Goal: Information Seeking & Learning: Learn about a topic

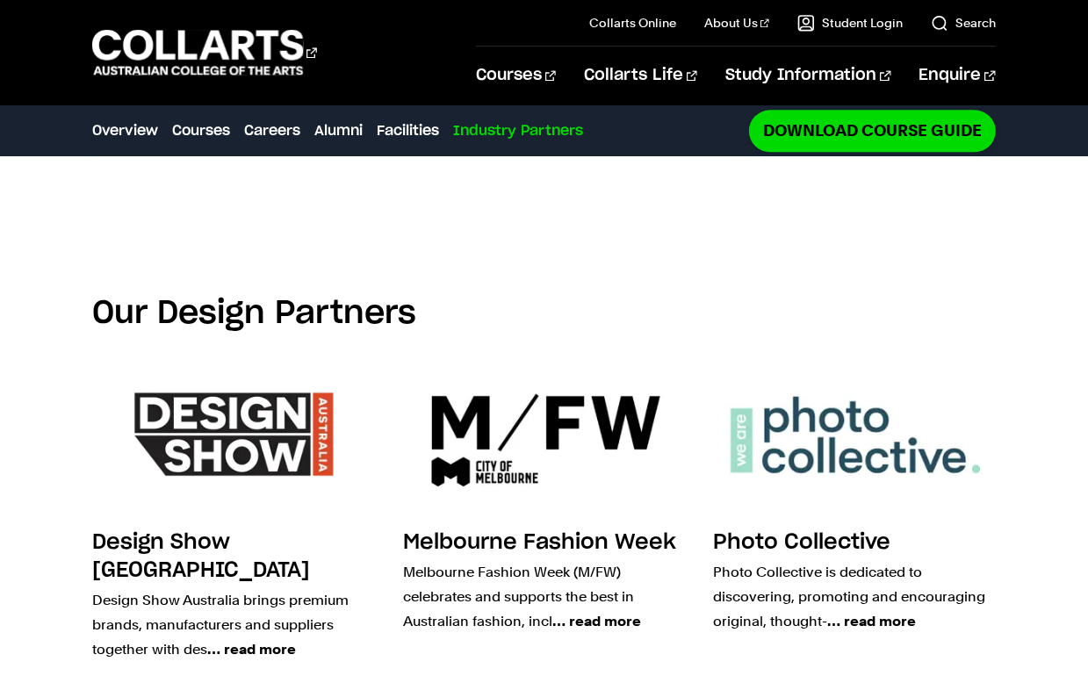
scroll to position [3638, 0]
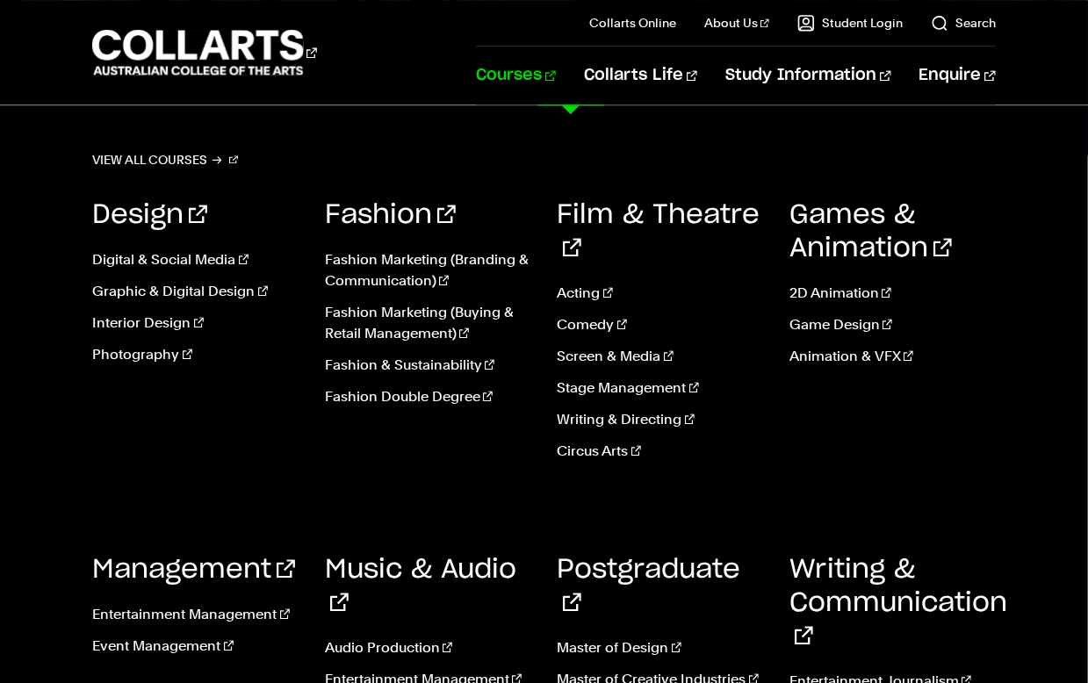
click at [556, 72] on link "Courses" at bounding box center [516, 76] width 80 height 58
click at [827, 328] on link "Game Design" at bounding box center [892, 324] width 206 height 21
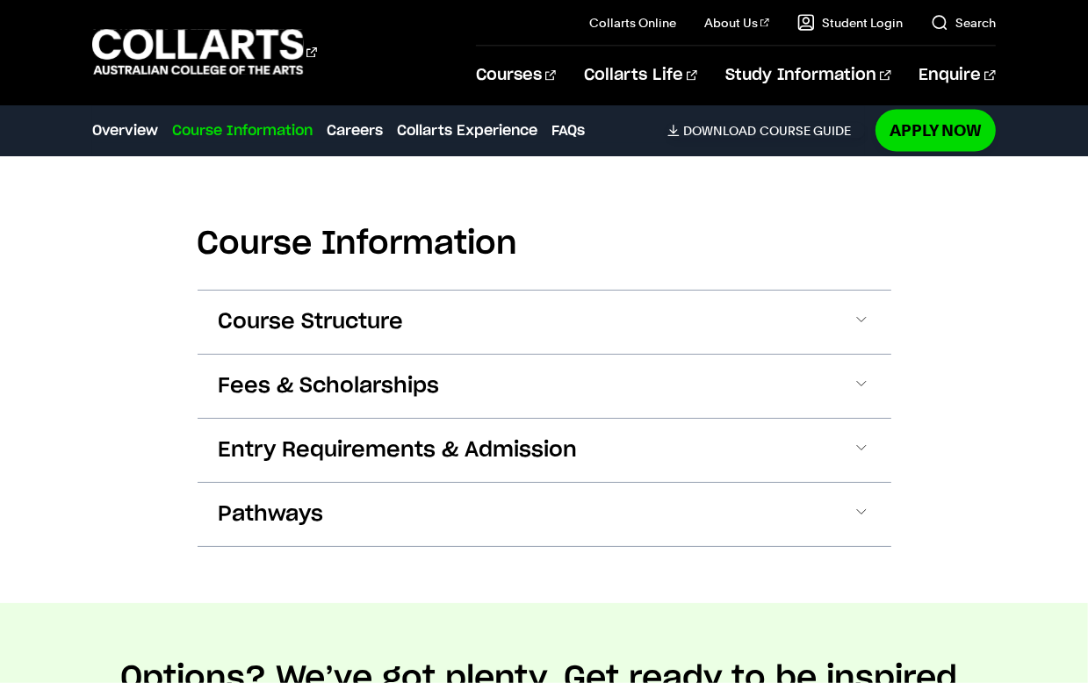
scroll to position [2438, 0]
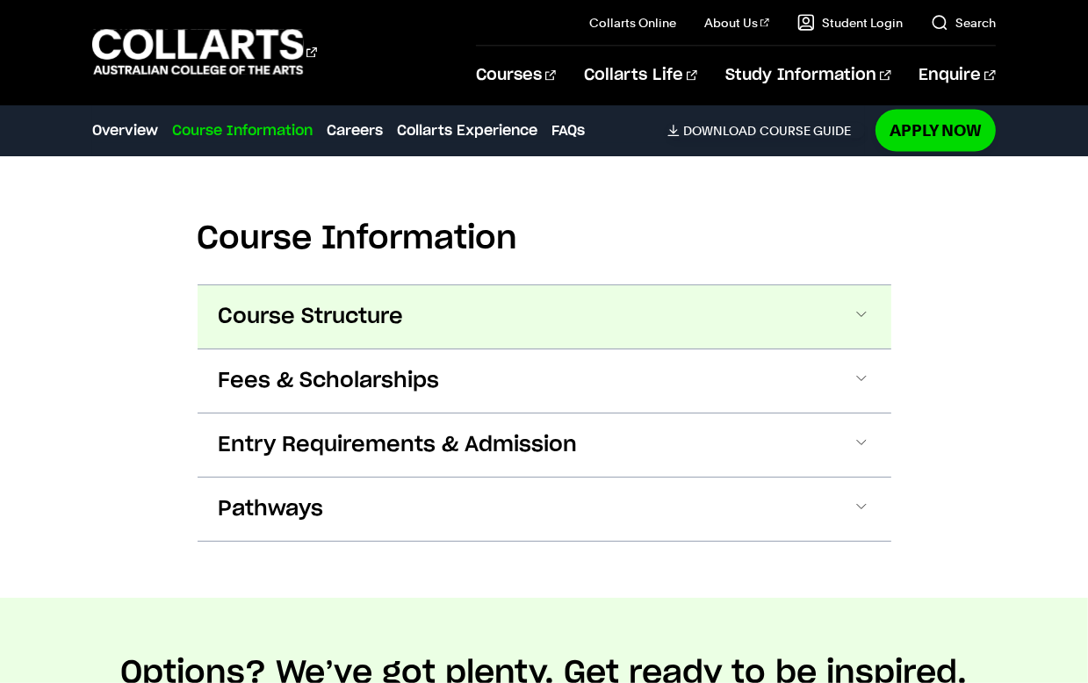
click at [592, 294] on button "Course Structure" at bounding box center [545, 316] width 694 height 63
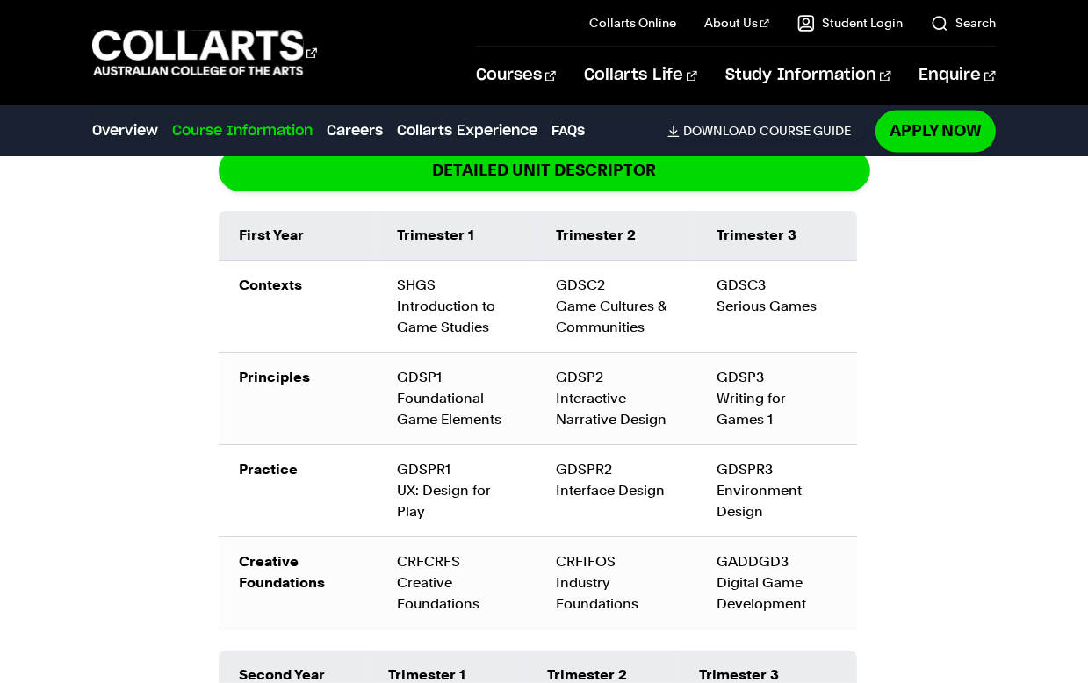
scroll to position [2781, 0]
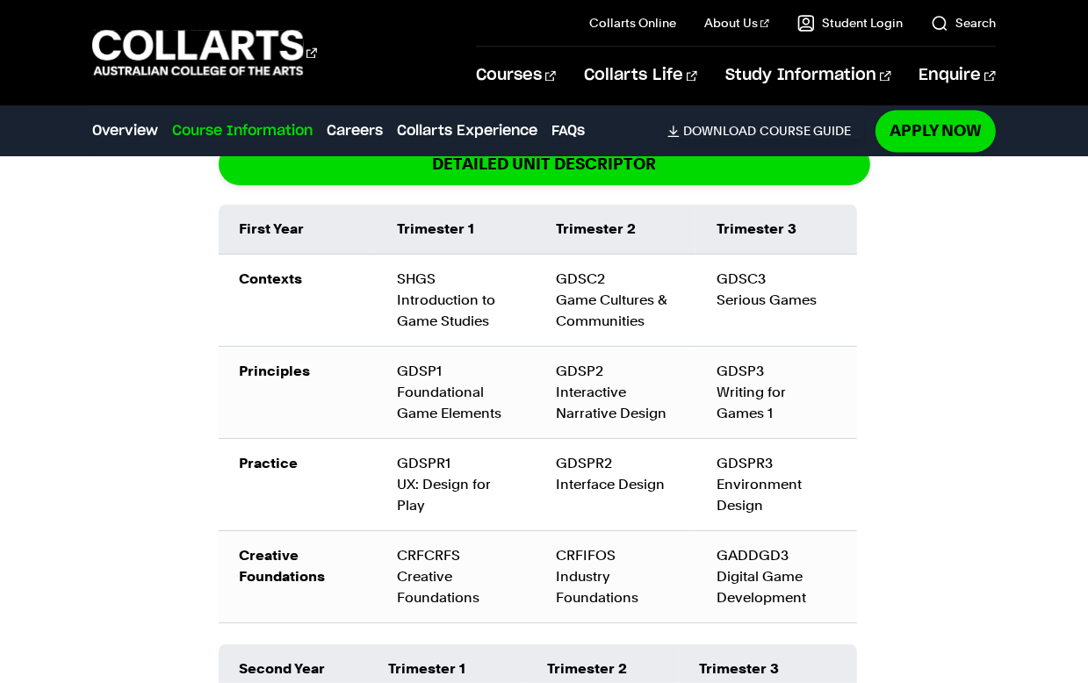
click at [847, 474] on td "GDSPR3 Environment Design" at bounding box center [776, 485] width 162 height 92
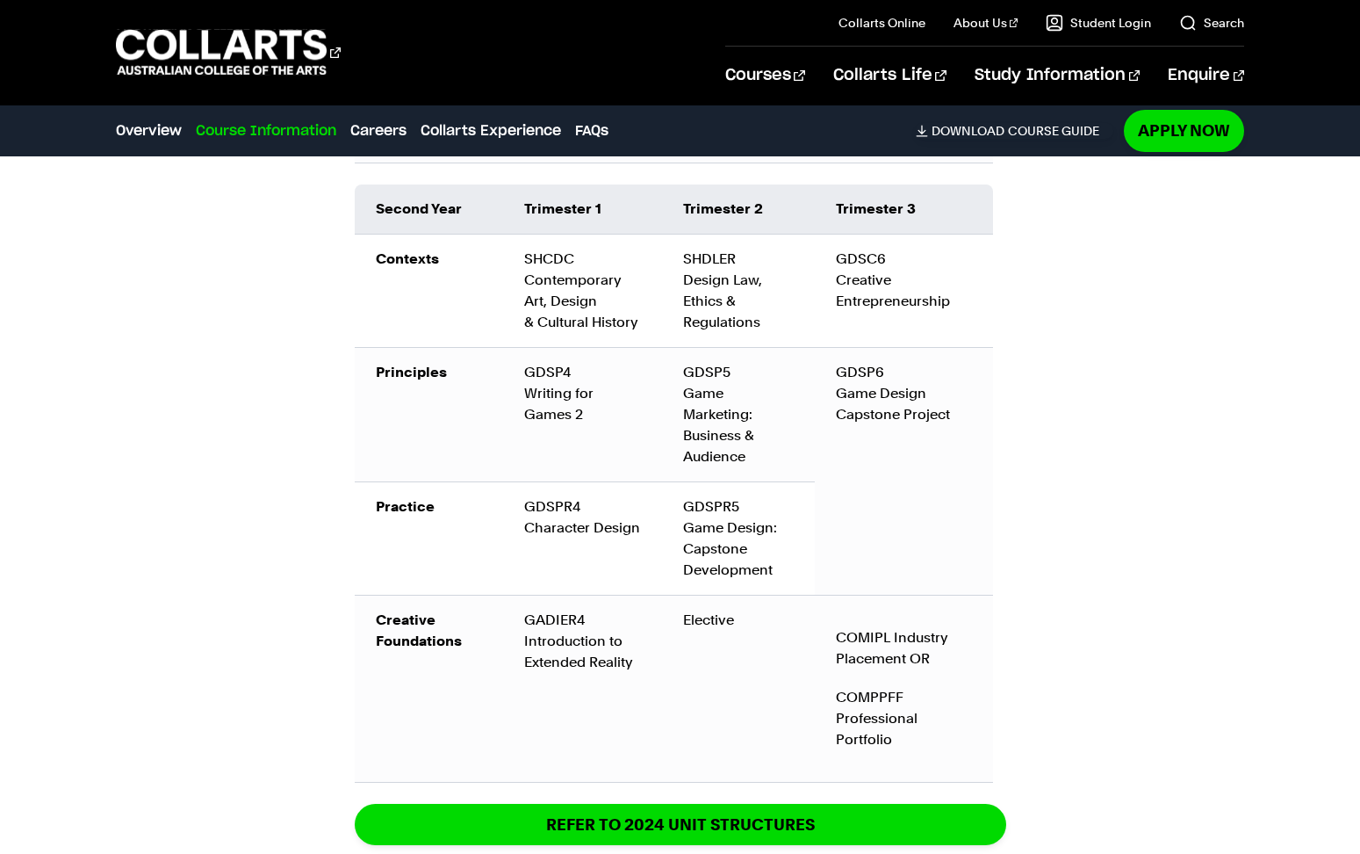
scroll to position [3050, 0]
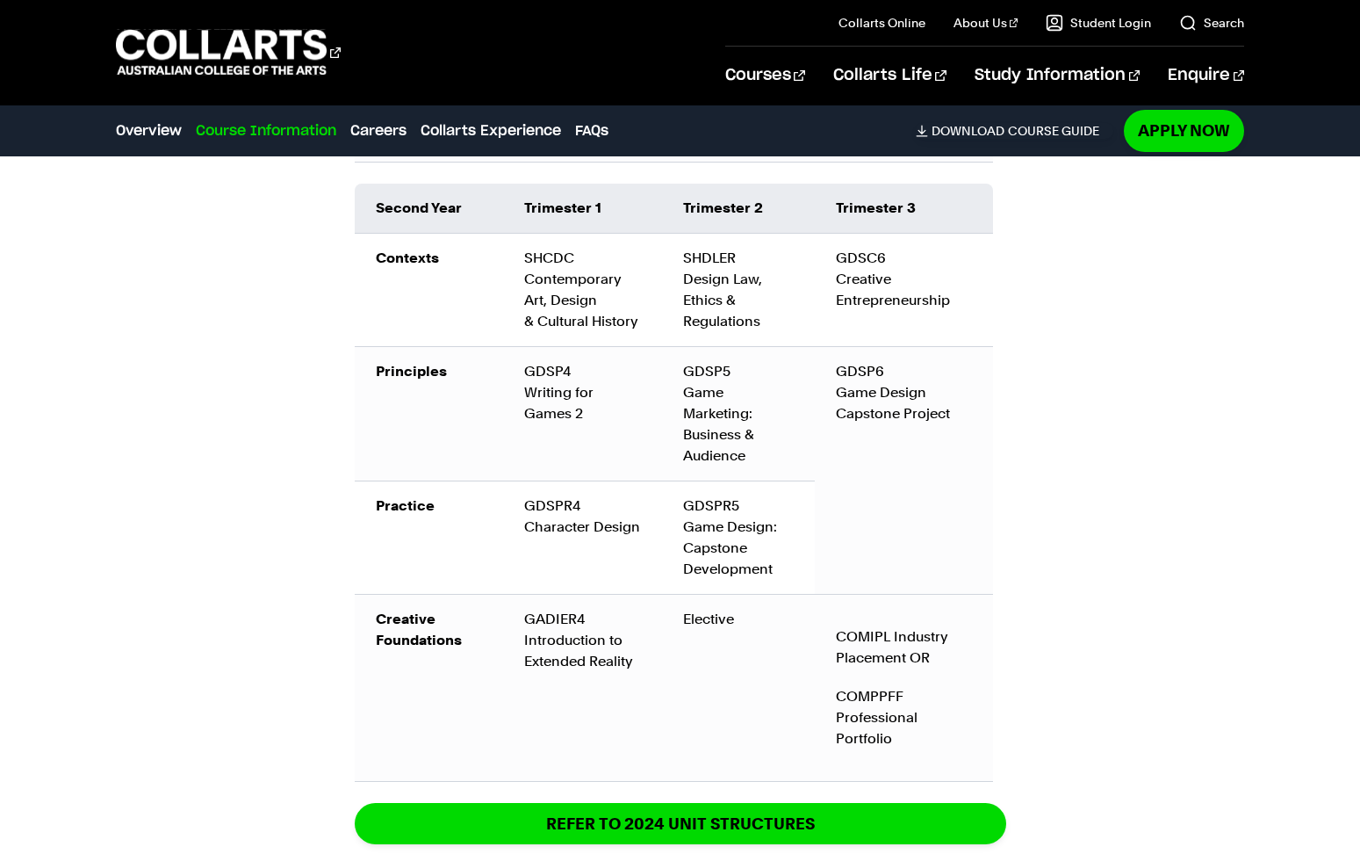
click at [1059, 616] on div "Course Information Course Structure Bachelor of Game Design The Bachelor degree…" at bounding box center [680, 232] width 1360 height 1798
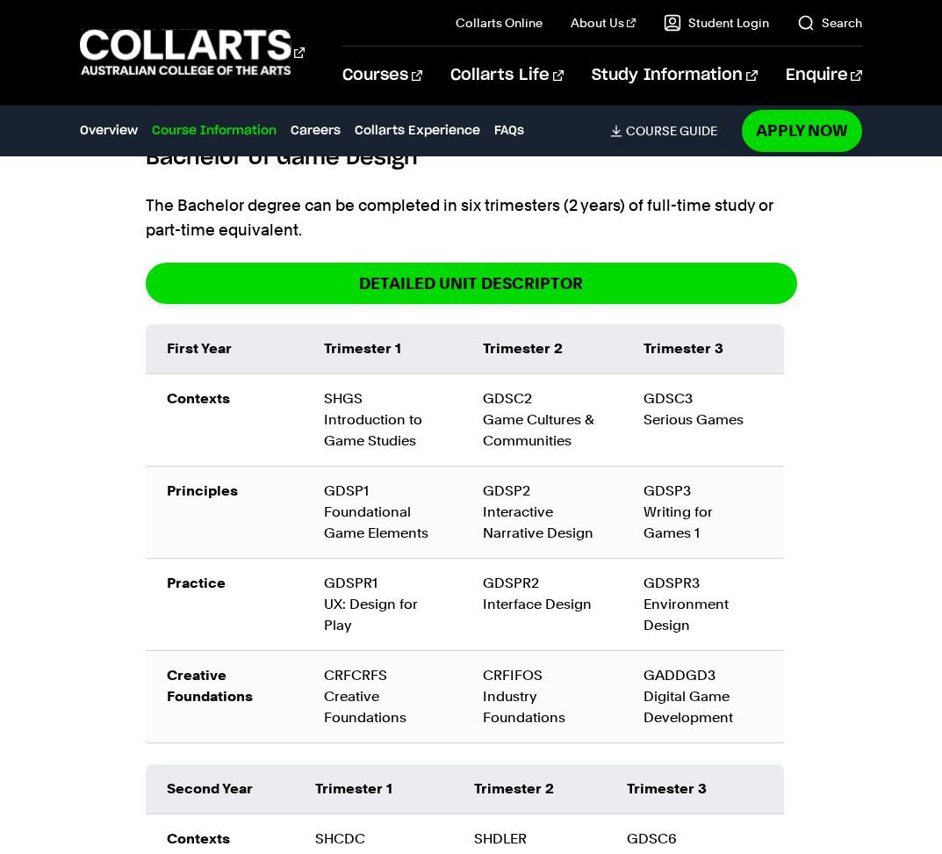
scroll to position [3301, 0]
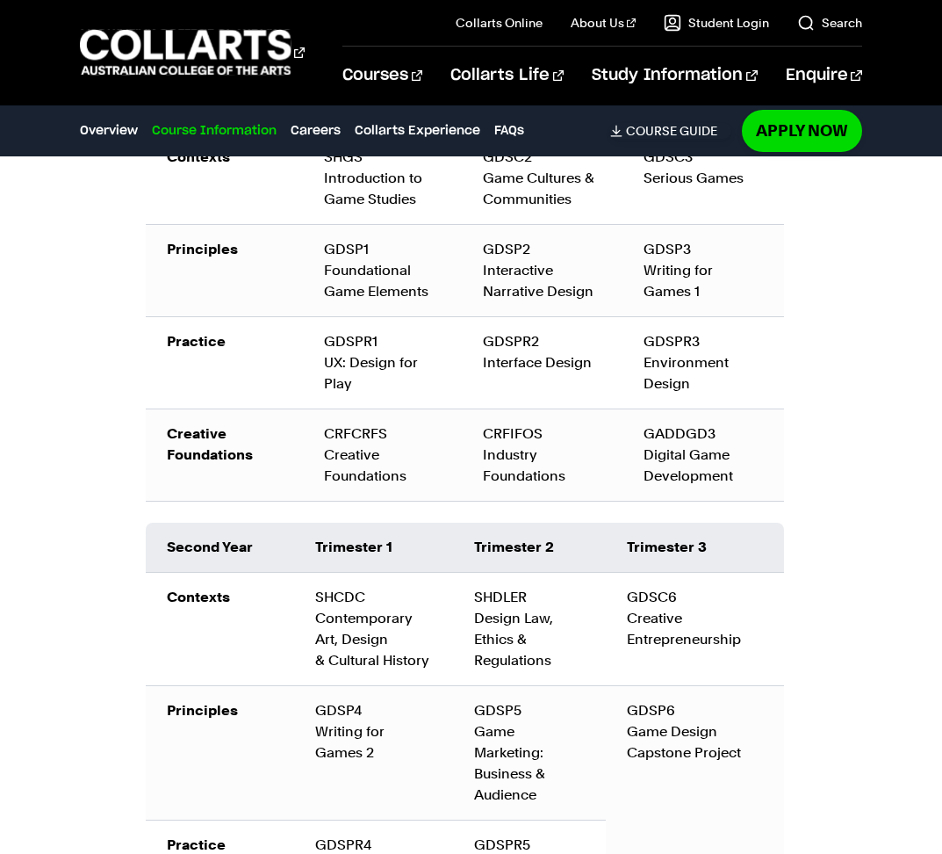
click at [396, 285] on div "GDSP1 Foundational Game Elements" at bounding box center [382, 270] width 117 height 63
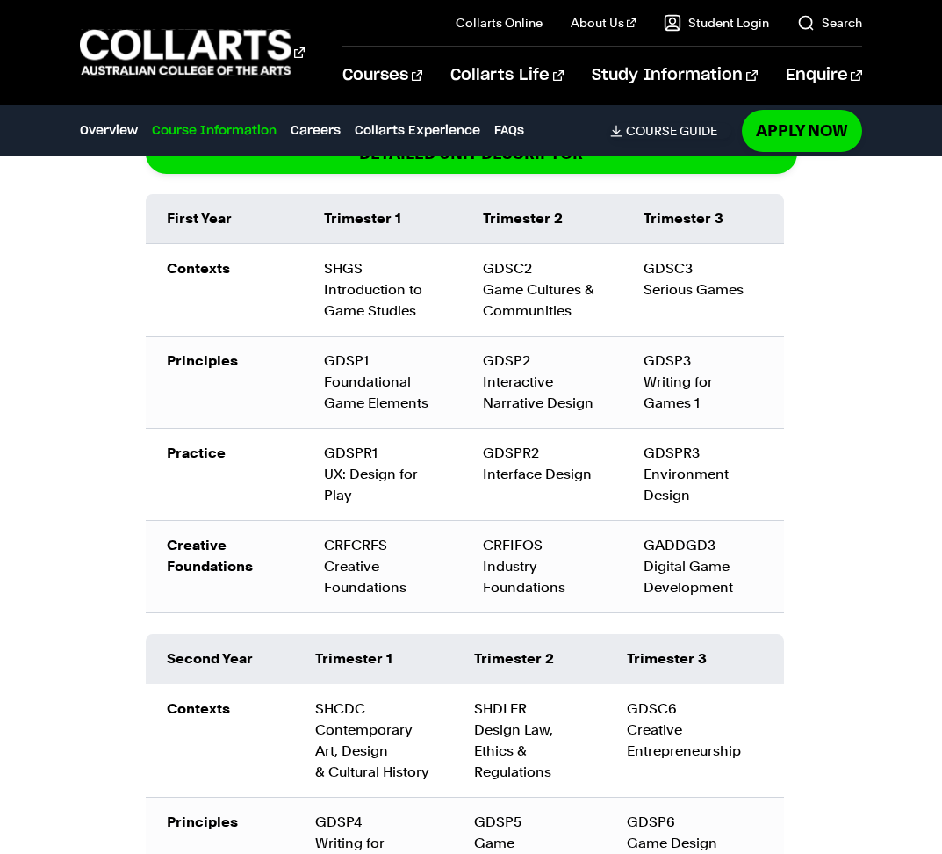
scroll to position [3188, 0]
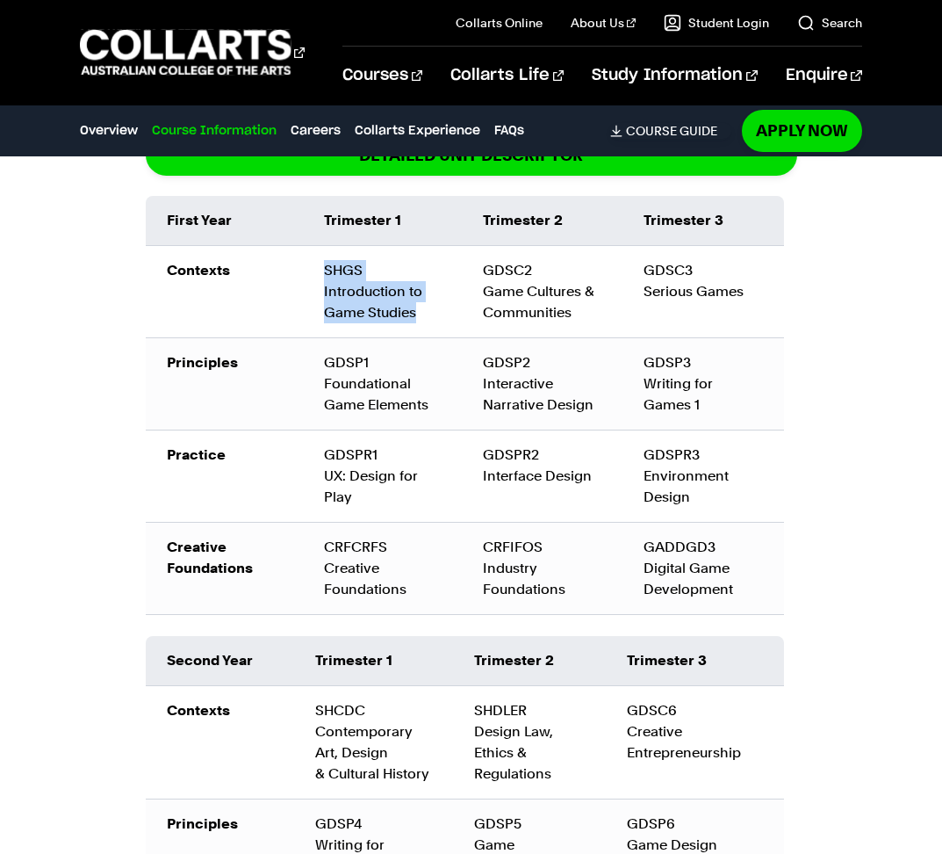
drag, startPoint x: 326, startPoint y: 267, endPoint x: 428, endPoint y: 315, distance: 112.7
click at [428, 315] on td "SHGS Introduction to Game Studies" at bounding box center [382, 291] width 159 height 92
copy td "SHGS Introduction to Game Studies"
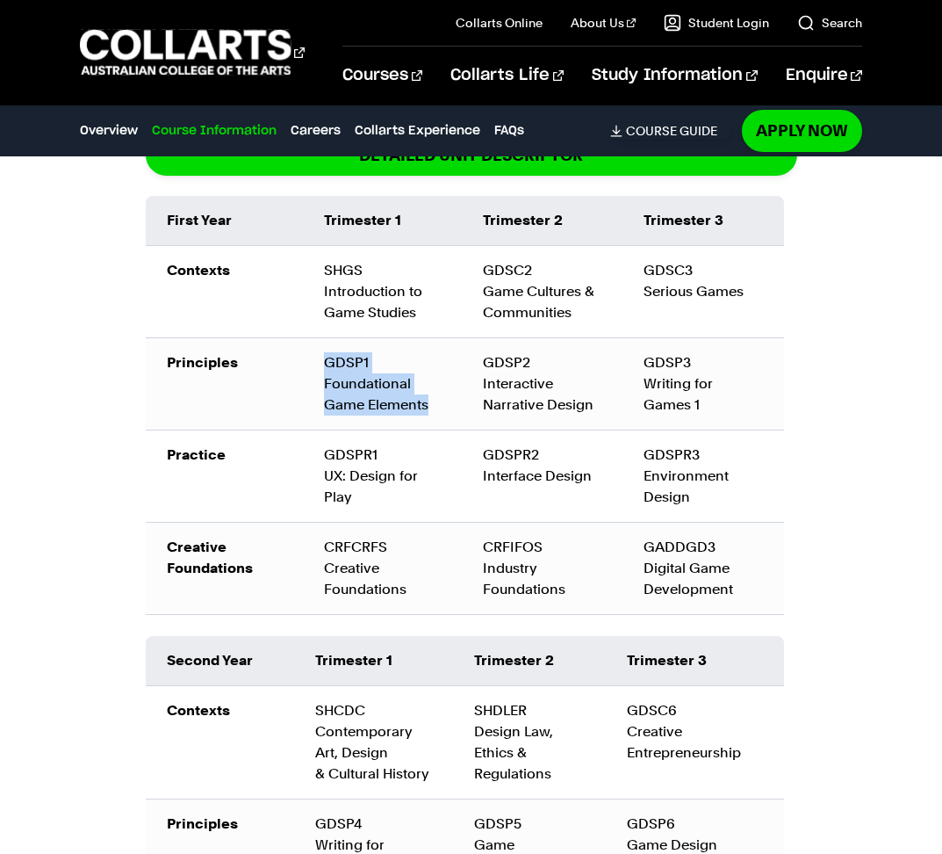
drag, startPoint x: 313, startPoint y: 345, endPoint x: 430, endPoint y: 418, distance: 137.7
click at [430, 418] on td "GDSP1 Foundational Game Elements" at bounding box center [382, 383] width 159 height 92
copy div "GDSP1 Foundational Game Elements"
drag, startPoint x: 329, startPoint y: 456, endPoint x: 400, endPoint y: 510, distance: 88.9
click at [400, 510] on td "GDSPR1 UX: Design for Play" at bounding box center [382, 475] width 159 height 92
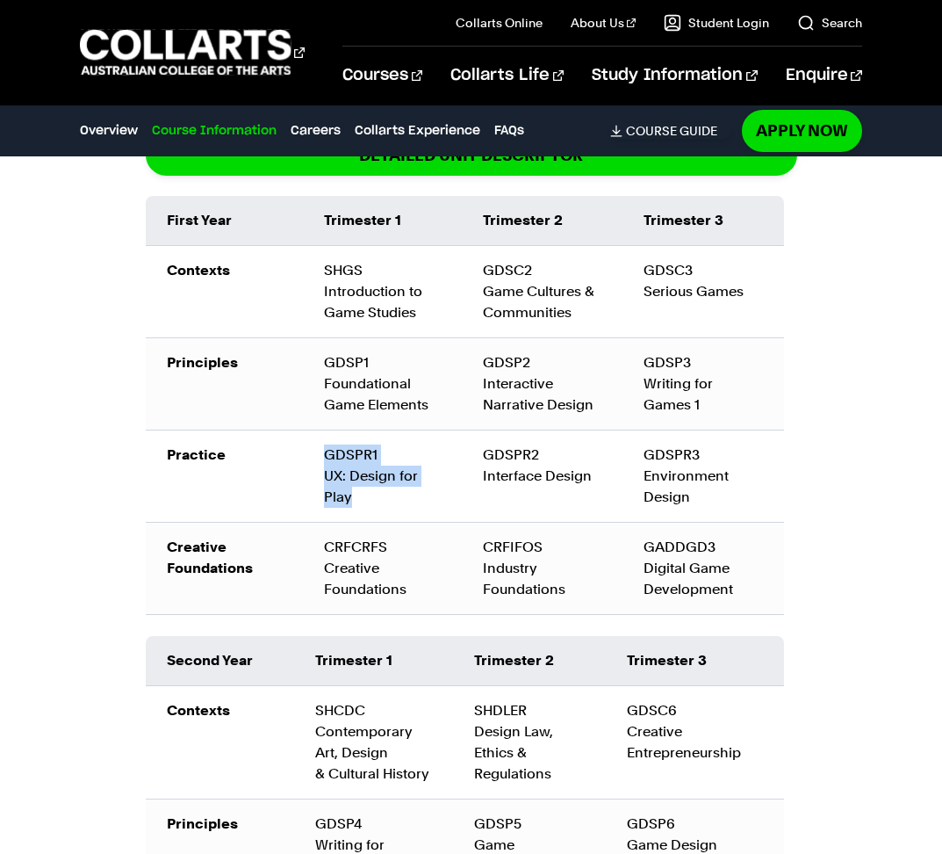
copy div "GDSPR1 UX: Design for Play"
drag, startPoint x: 419, startPoint y: 597, endPoint x: 324, endPoint y: 552, distance: 104.9
click at [324, 552] on td "CRFCRFS Creative Foundations" at bounding box center [382, 568] width 159 height 92
copy div "CRFCRFS Creative Foundations"
drag, startPoint x: 565, startPoint y: 596, endPoint x: 482, endPoint y: 552, distance: 93.5
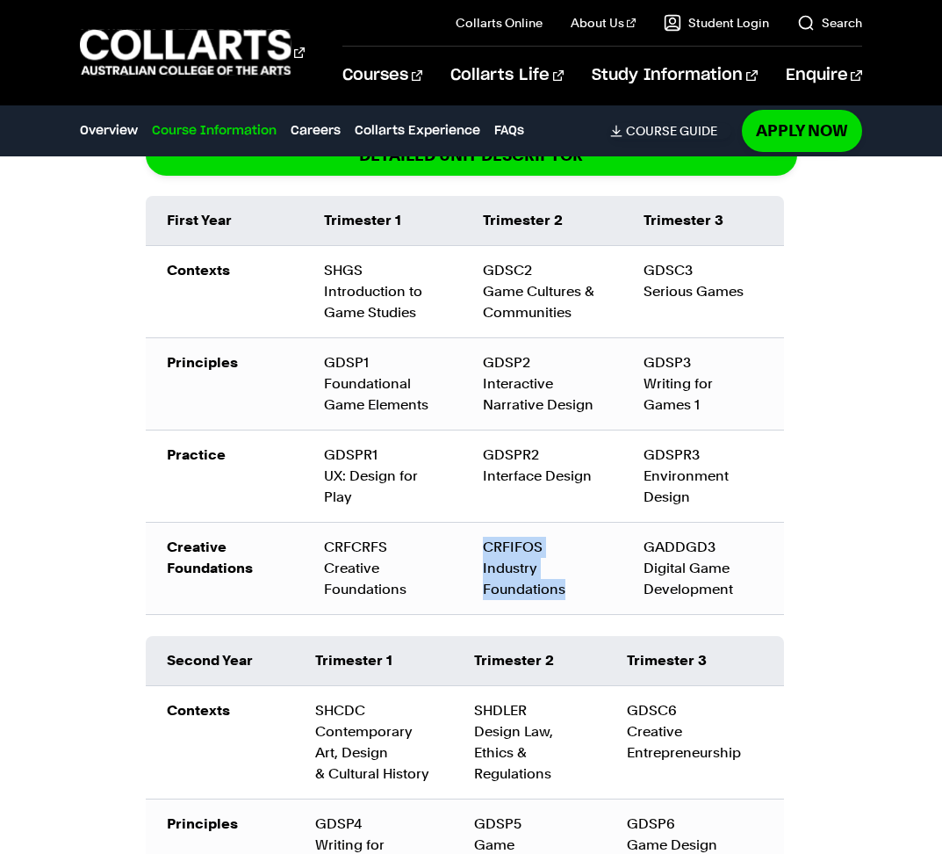
click at [483, 552] on div "CRFIFOS Industry Foundations" at bounding box center [542, 568] width 119 height 63
copy div "CRFIFOS Industry Foundations"
drag, startPoint x: 618, startPoint y: 481, endPoint x: 472, endPoint y: 465, distance: 146.7
click at [472, 465] on td "GDSPR2 Interface Design" at bounding box center [542, 475] width 161 height 92
copy div "GDSPR2 Interface Design"
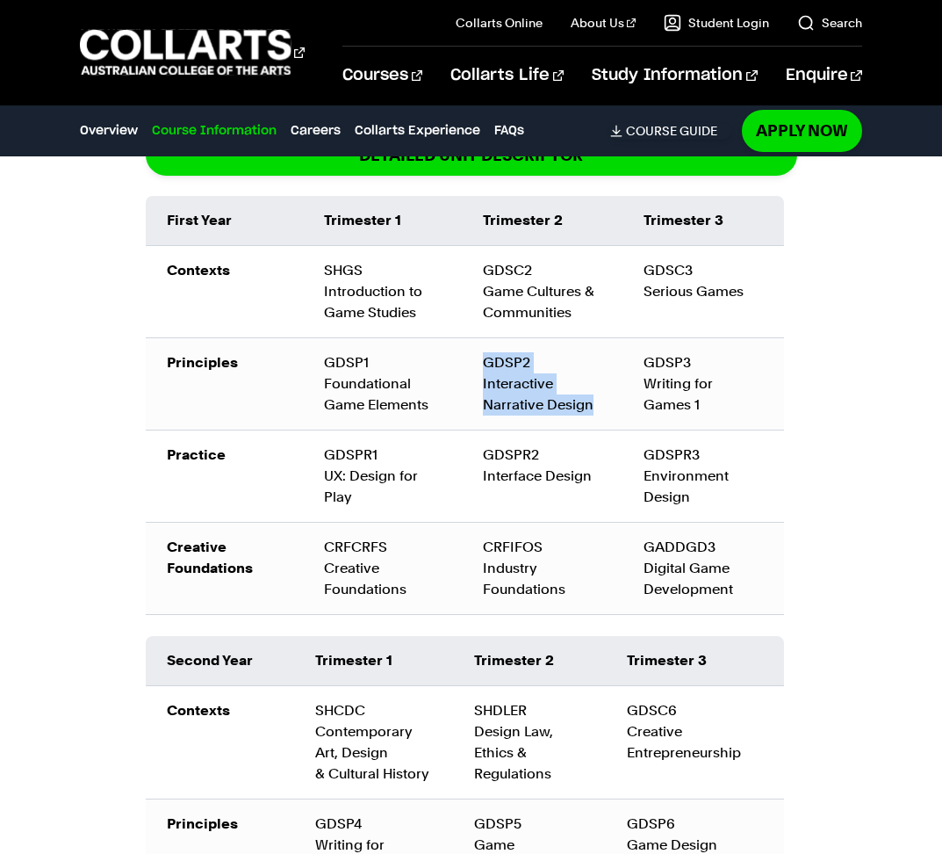
drag, startPoint x: 604, startPoint y: 411, endPoint x: 485, endPoint y: 367, distance: 127.2
click at [485, 367] on td "GDSP2 Interactive Narrative Design" at bounding box center [542, 383] width 161 height 92
copy div "GDSP2 Interactive Narrative Design"
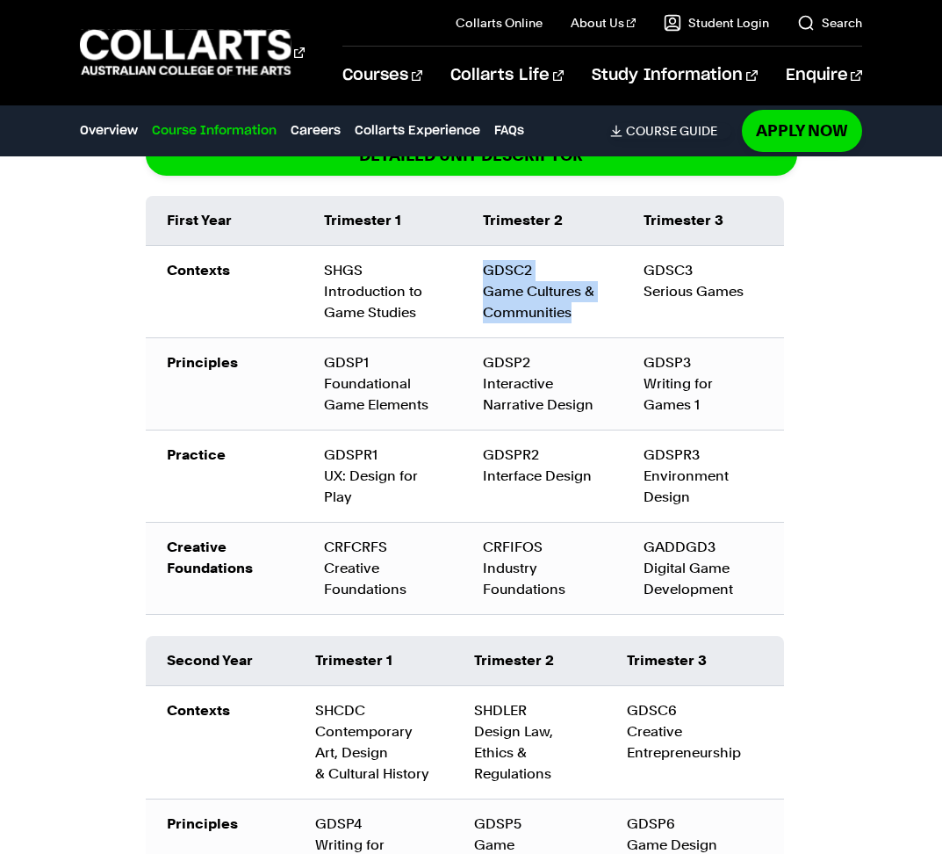
drag, startPoint x: 572, startPoint y: 309, endPoint x: 486, endPoint y: 269, distance: 95.1
click at [486, 269] on td "GDSC2 Game Cultures & Communities" at bounding box center [542, 291] width 161 height 92
copy td "GDSC2 Game Cultures & Communities"
click at [866, 596] on div "Course Information Course Structure Bachelor of Game Design The Bachelor degree…" at bounding box center [471, 684] width 942 height 1798
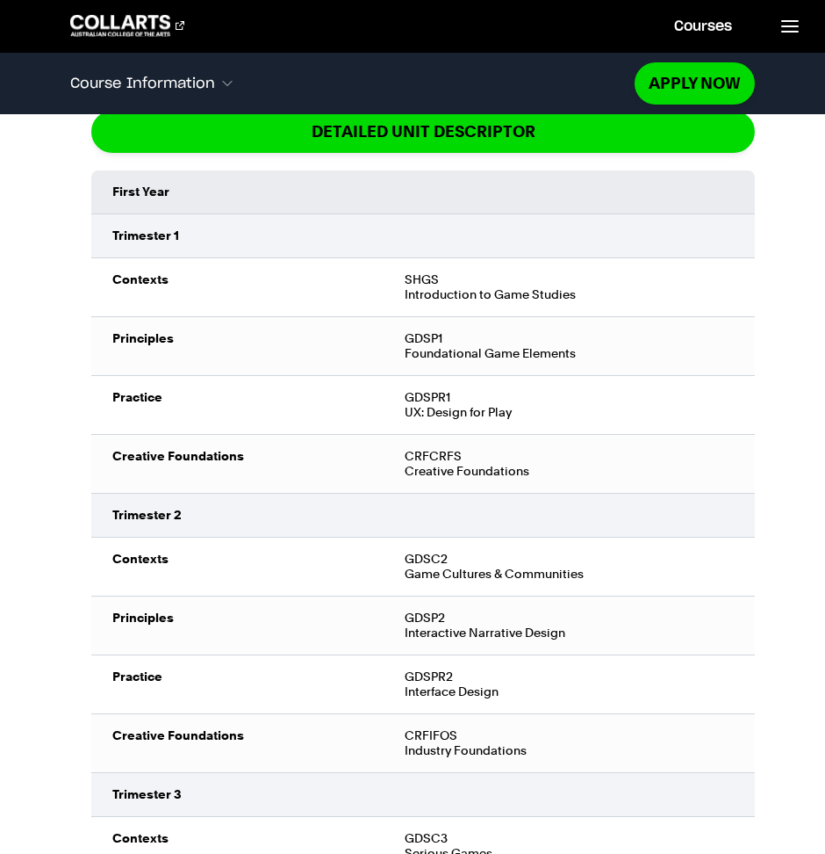
scroll to position [2517, 0]
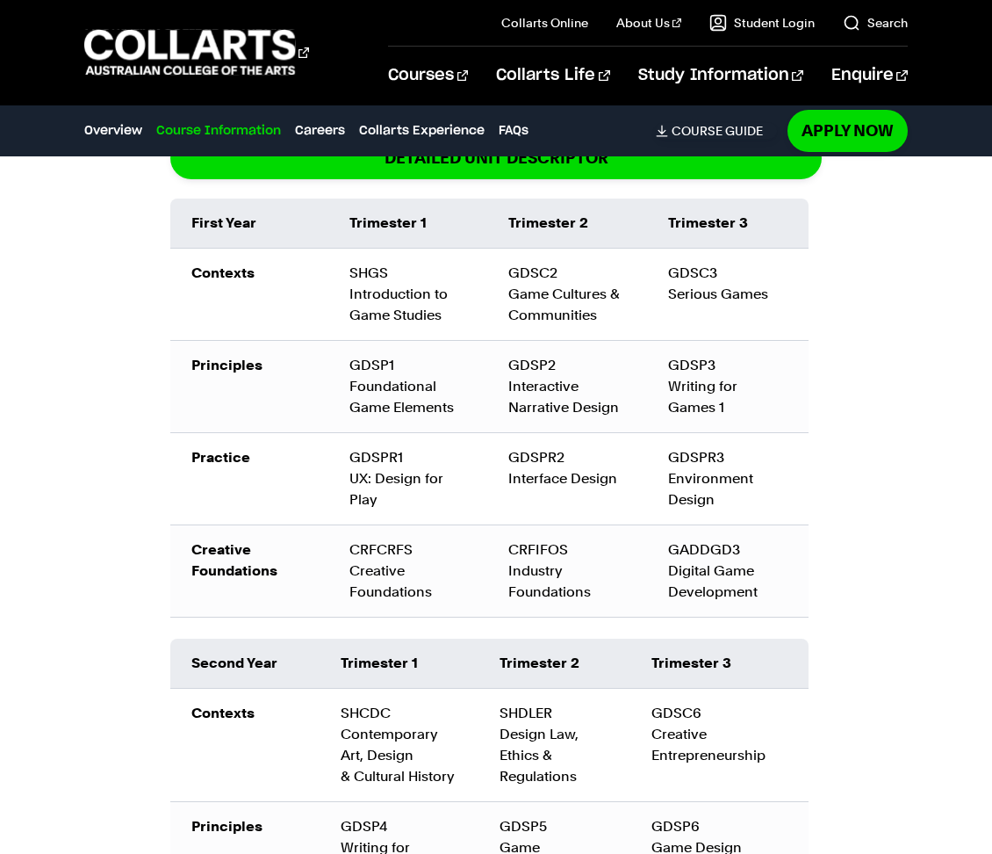
scroll to position [2958, 0]
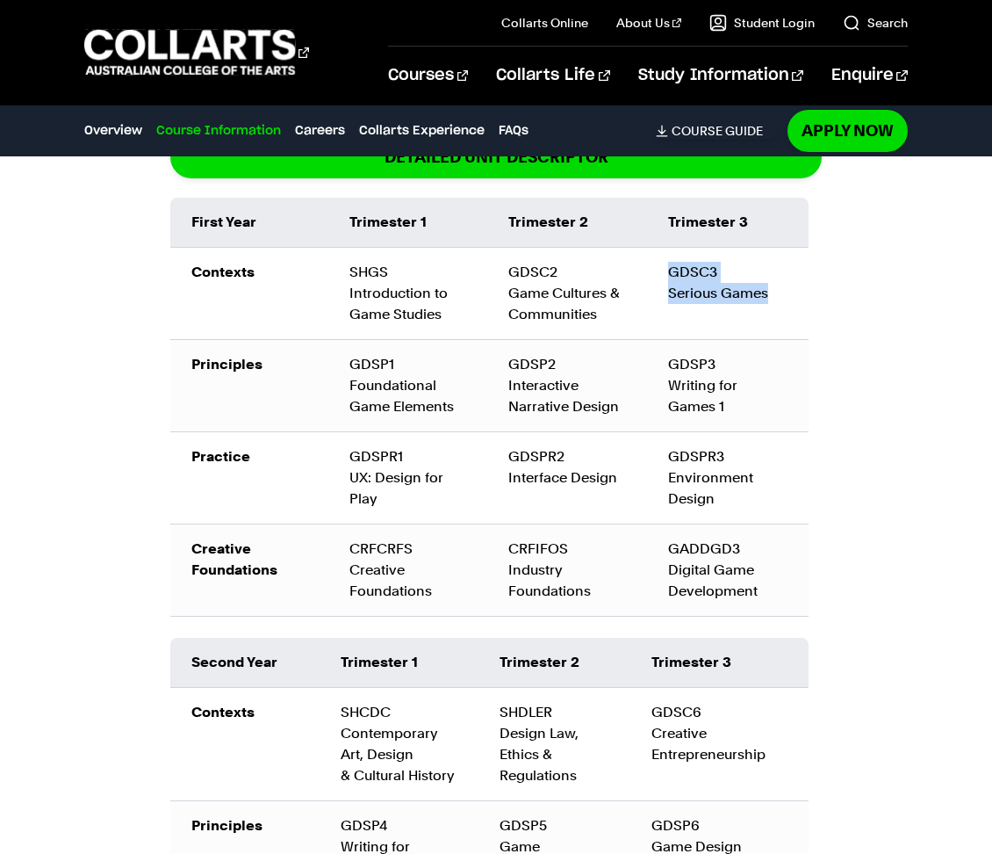
drag, startPoint x: 673, startPoint y: 249, endPoint x: 781, endPoint y: 275, distance: 111.2
click at [781, 275] on td "GDSC3 Serious Games" at bounding box center [728, 294] width 162 height 92
copy td "GDSC3 Serious Games"
drag, startPoint x: 729, startPoint y: 375, endPoint x: 667, endPoint y: 349, distance: 66.9
click at [667, 349] on td "GDSP3 Writing for Games 1" at bounding box center [728, 386] width 162 height 92
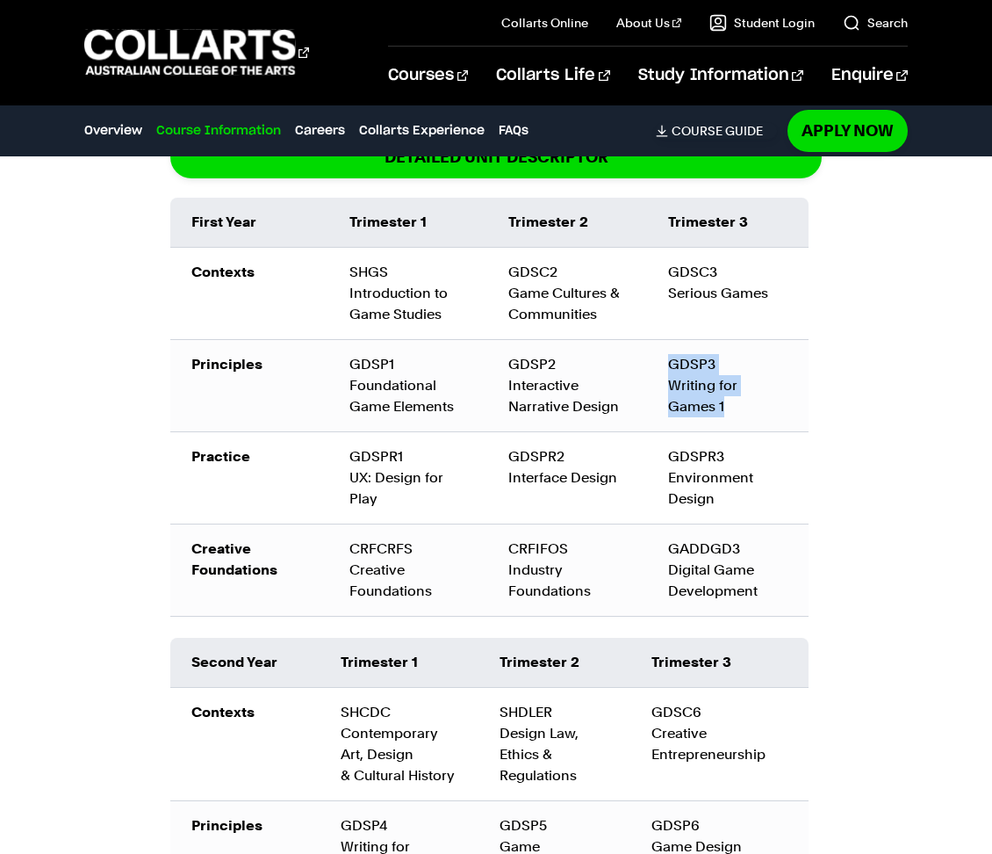
copy div "GDSP3 Writing for Games 1"
drag, startPoint x: 734, startPoint y: 487, endPoint x: 673, endPoint y: 427, distance: 86.3
click at [673, 432] on td "GDSPR3 Environment Design" at bounding box center [728, 478] width 162 height 92
drag, startPoint x: 766, startPoint y: 574, endPoint x: 652, endPoint y: 531, distance: 122.0
click at [652, 531] on td "GADDGD3 Digital Game Development" at bounding box center [728, 570] width 162 height 92
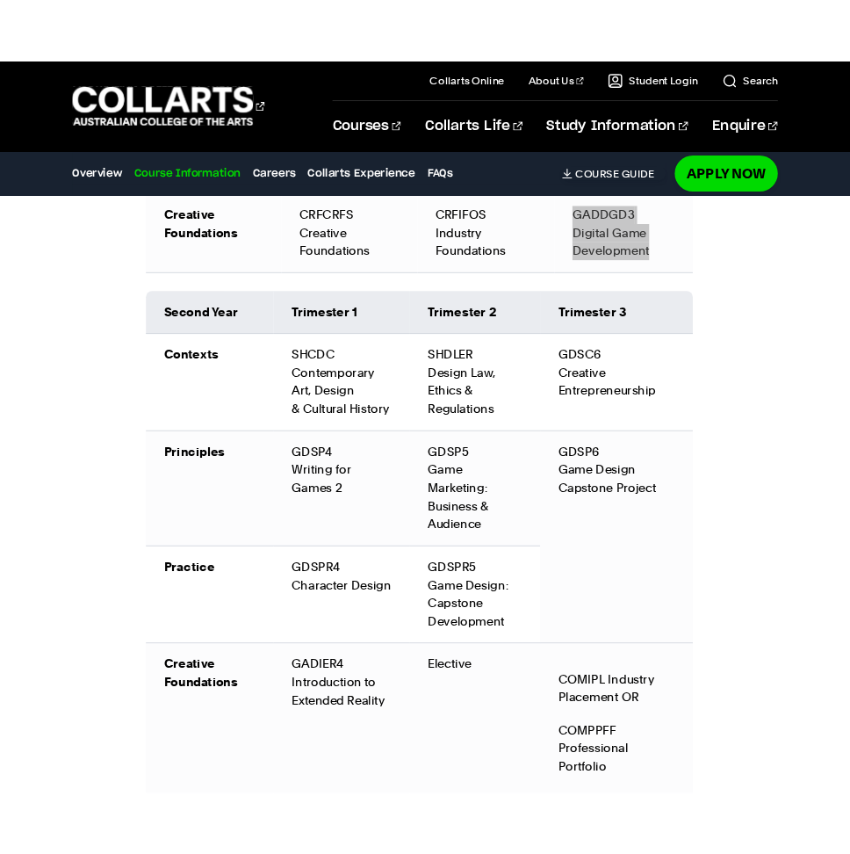
scroll to position [3328, 0]
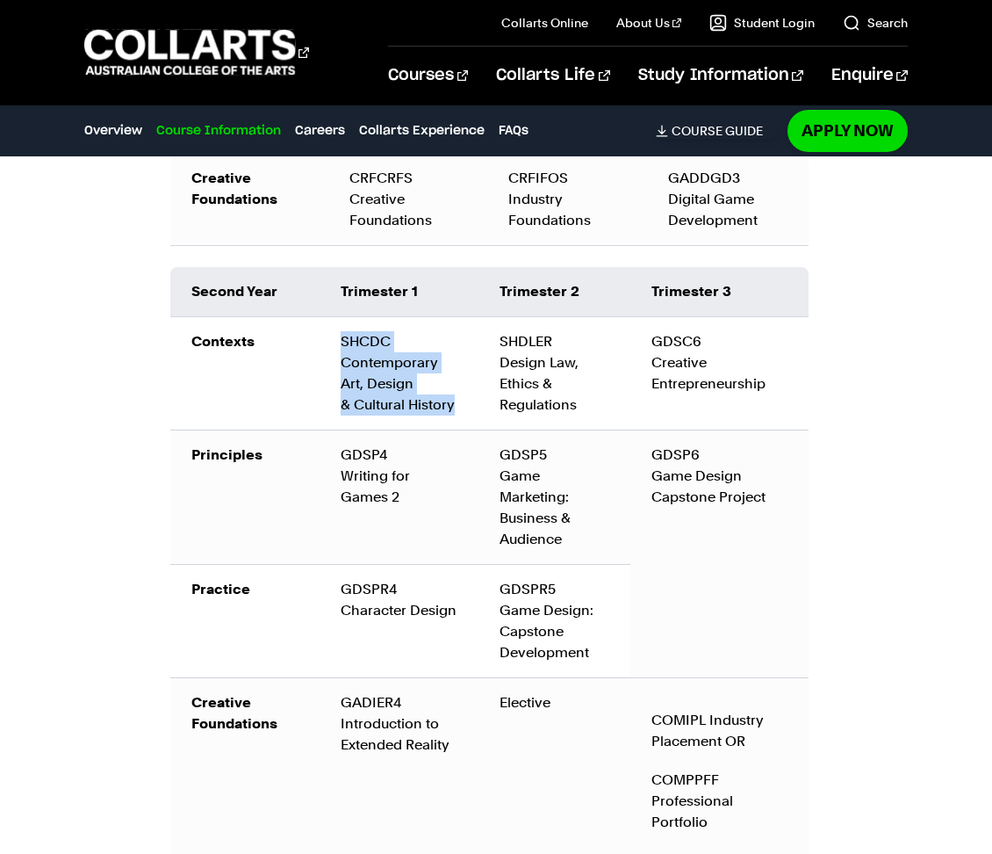
drag, startPoint x: 339, startPoint y: 315, endPoint x: 456, endPoint y: 386, distance: 136.7
click at [456, 386] on td "SHCDC Contemporary Art, Design & Cultural History" at bounding box center [399, 373] width 159 height 113
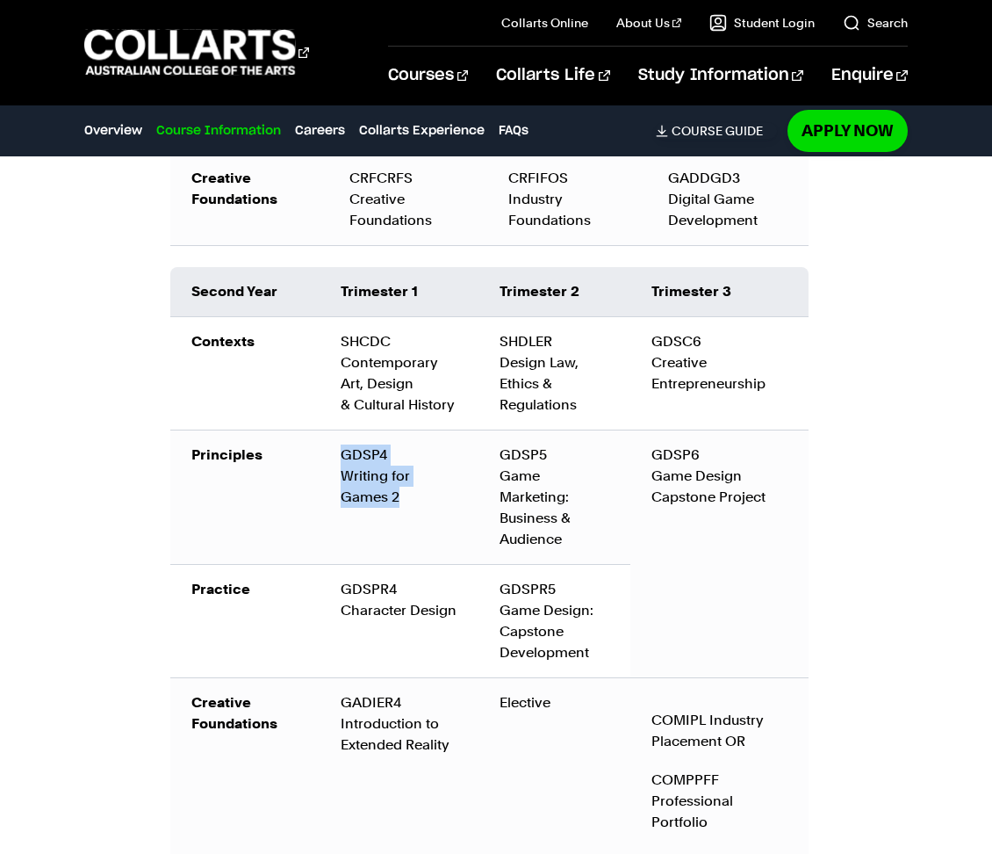
drag, startPoint x: 326, startPoint y: 431, endPoint x: 419, endPoint y: 474, distance: 102.5
click at [419, 474] on td "GDSP4 Writing for Games 2" at bounding box center [399, 497] width 159 height 134
drag, startPoint x: 339, startPoint y: 561, endPoint x: 463, endPoint y: 598, distance: 129.2
click at [463, 598] on td "GDSPR4 Character Design" at bounding box center [399, 621] width 159 height 113
drag, startPoint x: 457, startPoint y: 724, endPoint x: 333, endPoint y: 685, distance: 130.0
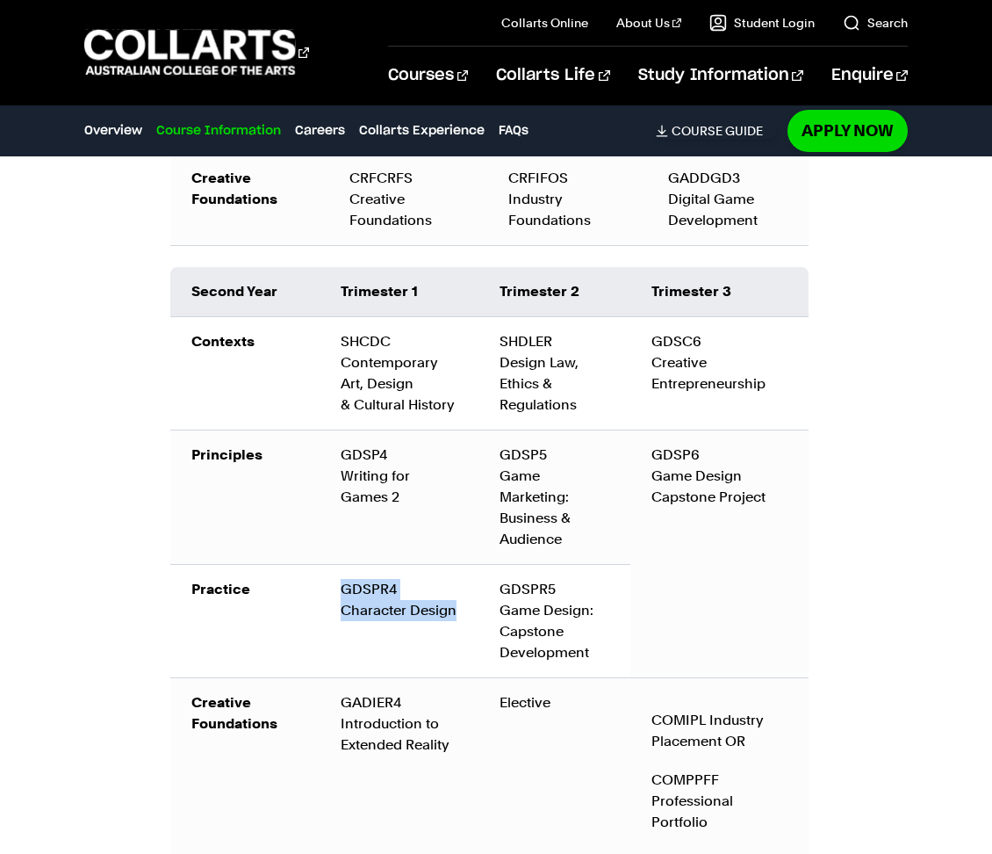
click at [333, 682] on td "GADIER4 Introduction to Extended Reality" at bounding box center [399, 771] width 159 height 187
drag, startPoint x: 503, startPoint y: 322, endPoint x: 591, endPoint y: 375, distance: 102.4
click at [591, 375] on td "SHDLER Design Law, Ethics & Regulations" at bounding box center [555, 373] width 152 height 113
drag, startPoint x: 496, startPoint y: 429, endPoint x: 566, endPoint y: 492, distance: 93.3
drag, startPoint x: 566, startPoint y: 492, endPoint x: 565, endPoint y: 515, distance: 23.7
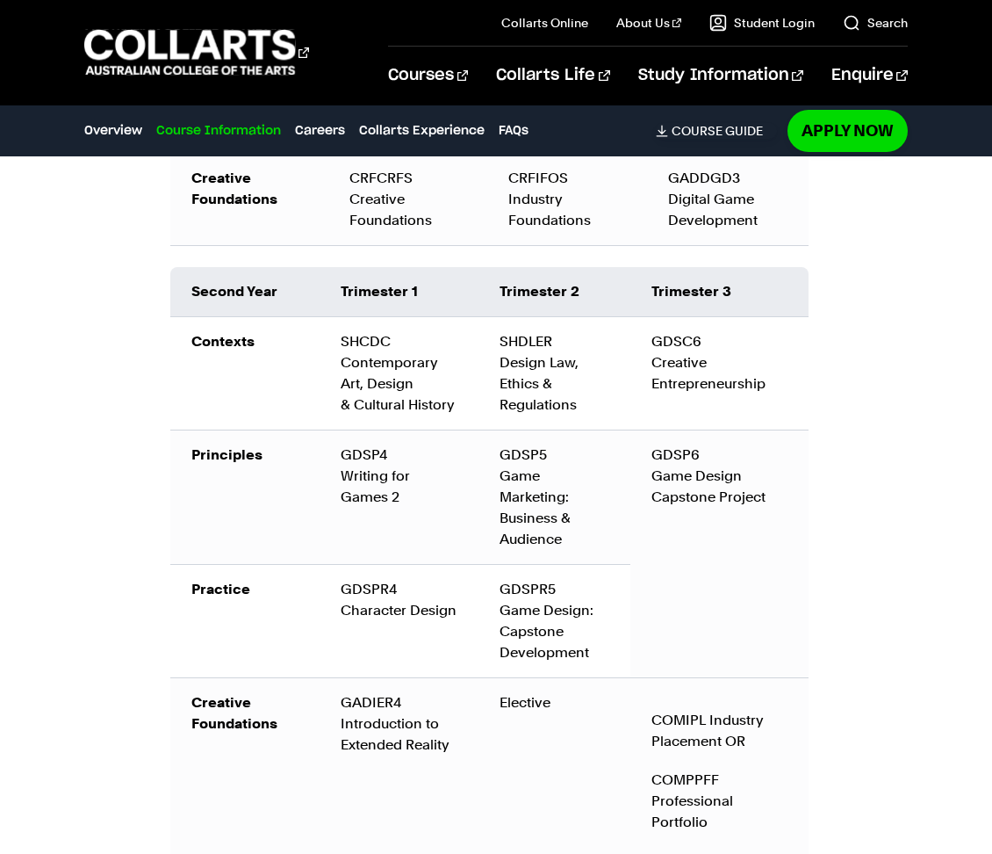
click at [565, 515] on td "GDSP5 Game Marketing: Business & Audience" at bounding box center [555, 497] width 152 height 134
drag, startPoint x: 565, startPoint y: 515, endPoint x: 495, endPoint y: 436, distance: 105.8
click at [495, 436] on td "GDSP5 Game Marketing: Business & Audience" at bounding box center [555, 497] width 152 height 134
drag, startPoint x: 598, startPoint y: 624, endPoint x: 496, endPoint y: 573, distance: 114.3
click at [496, 573] on td "GDSPR5 Game Design: Capstone Development" at bounding box center [555, 621] width 152 height 113
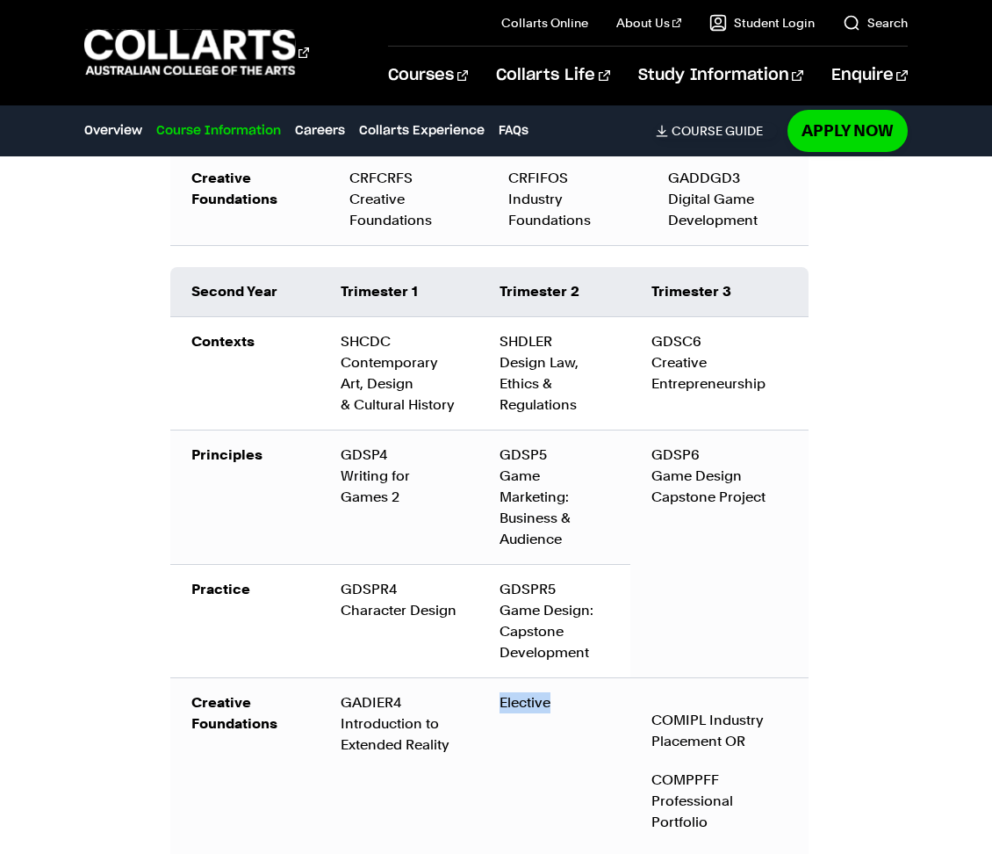
drag, startPoint x: 573, startPoint y: 683, endPoint x: 496, endPoint y: 680, distance: 76.5
click at [496, 680] on td "Elective" at bounding box center [555, 771] width 152 height 187
drag, startPoint x: 722, startPoint y: 802, endPoint x: 645, endPoint y: 759, distance: 87.7
click at [645, 682] on td "COMIPL Industry Placement OR COMPPFF Professional Portfolio" at bounding box center [719, 771] width 178 height 187
drag, startPoint x: 771, startPoint y: 483, endPoint x: 649, endPoint y: 438, distance: 130.0
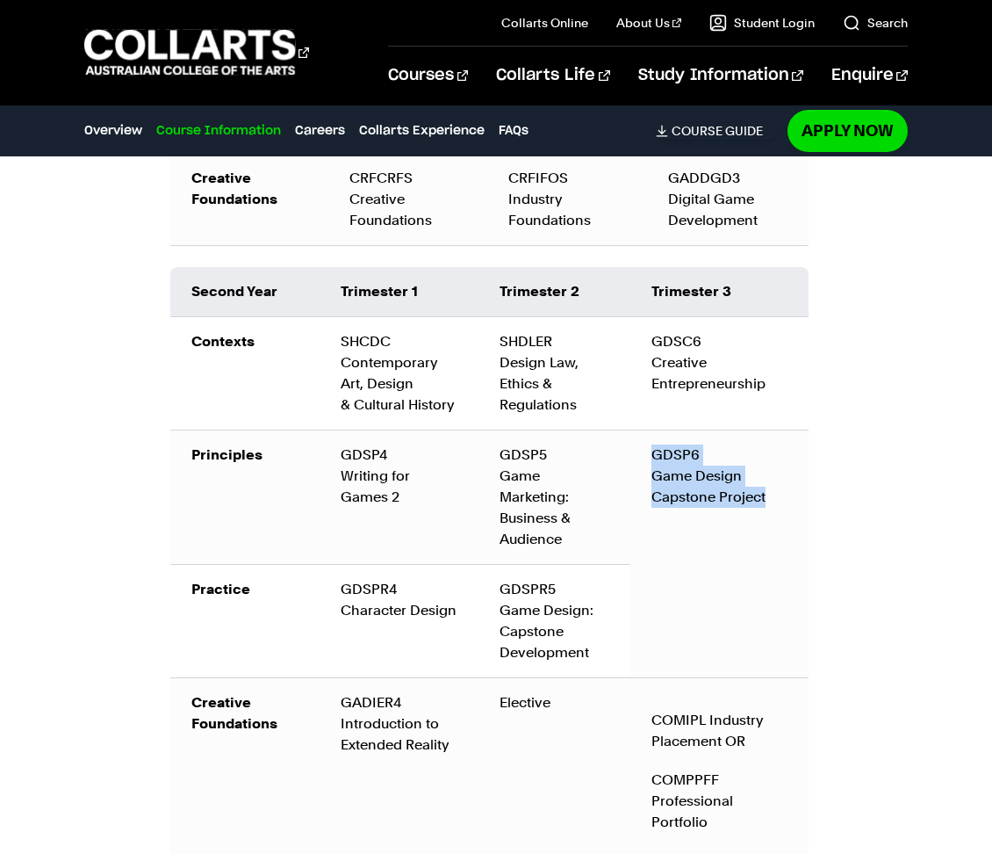
click at [649, 438] on td "GDSP6 Game Design Capstone Project" at bounding box center [719, 554] width 178 height 248
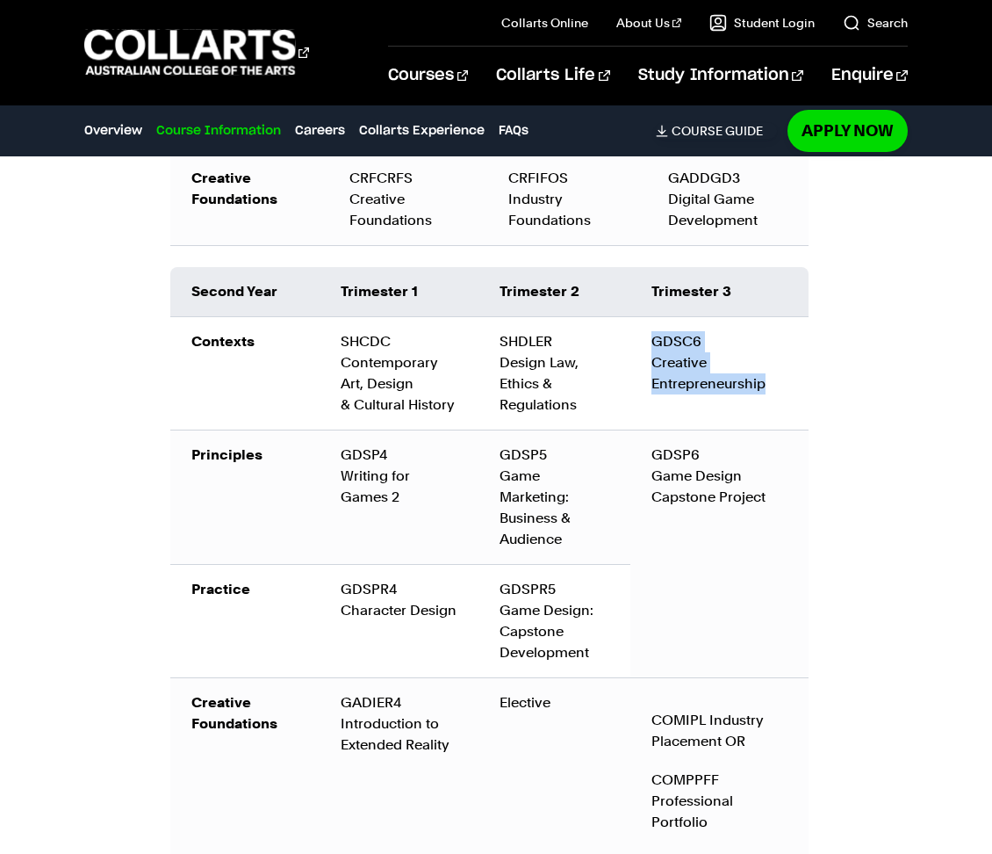
drag, startPoint x: 774, startPoint y: 361, endPoint x: 647, endPoint y: 316, distance: 134.1
click at [647, 317] on td "GDSC6 Creative Entrepreneurship" at bounding box center [719, 373] width 178 height 113
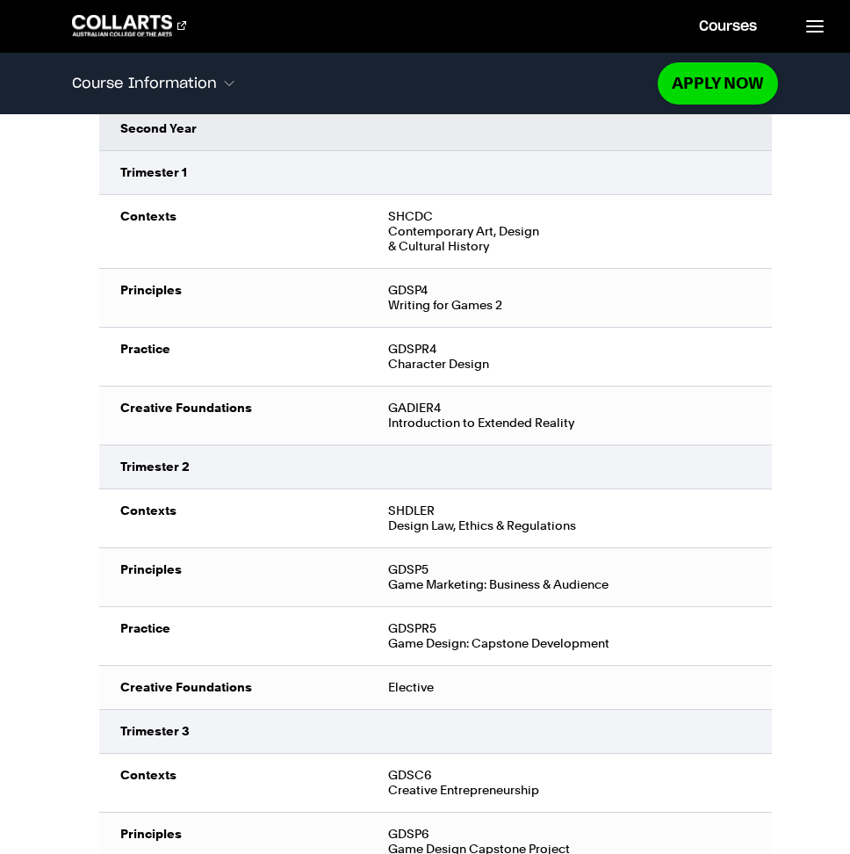
scroll to position [3786, 0]
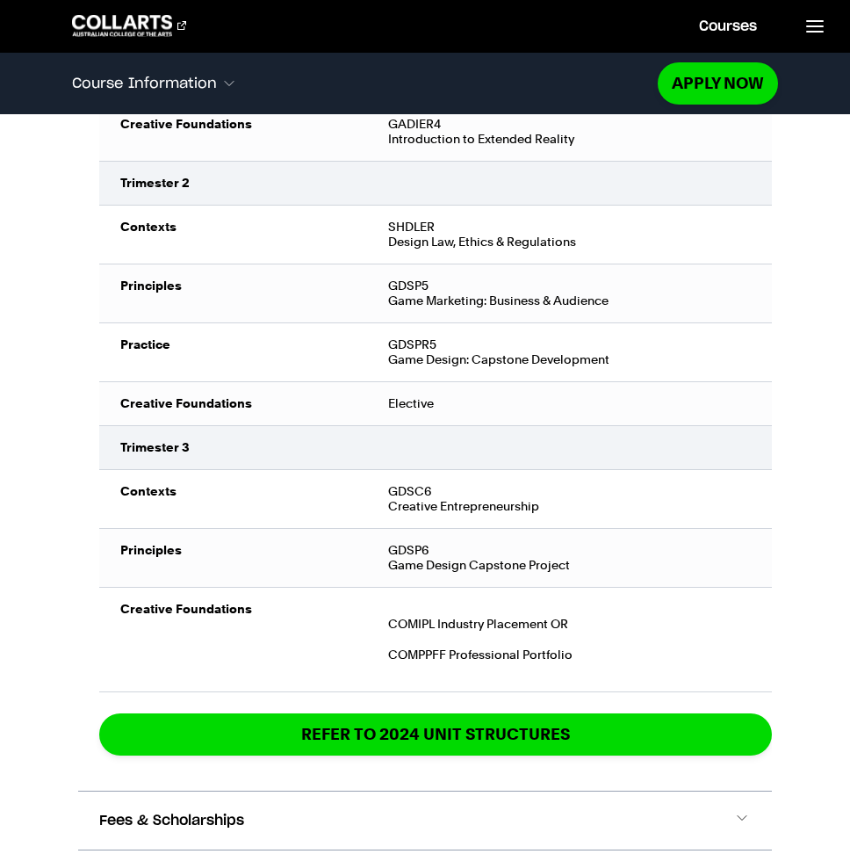
drag, startPoint x: 582, startPoint y: 535, endPoint x: 681, endPoint y: 549, distance: 100.2
click at [0, 0] on p "COMIPL Industry Placement OR" at bounding box center [0, 0] width 0 height 0
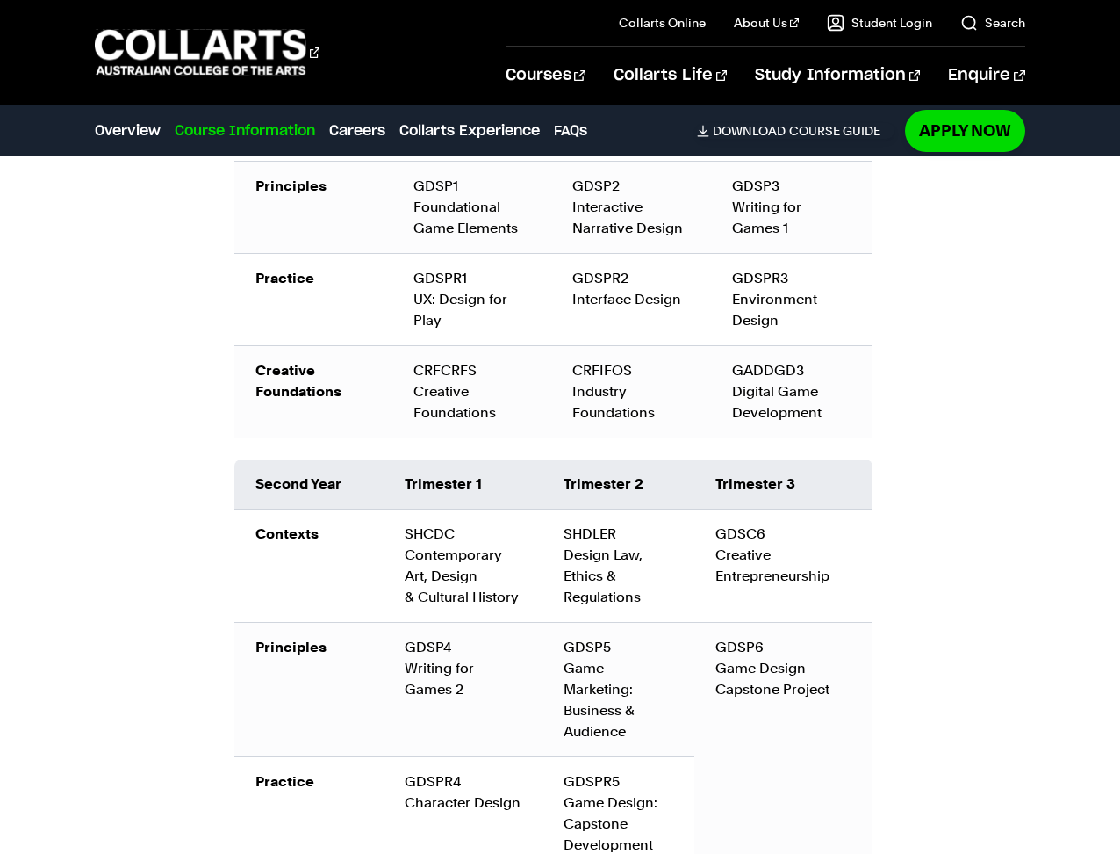
scroll to position [2540, 0]
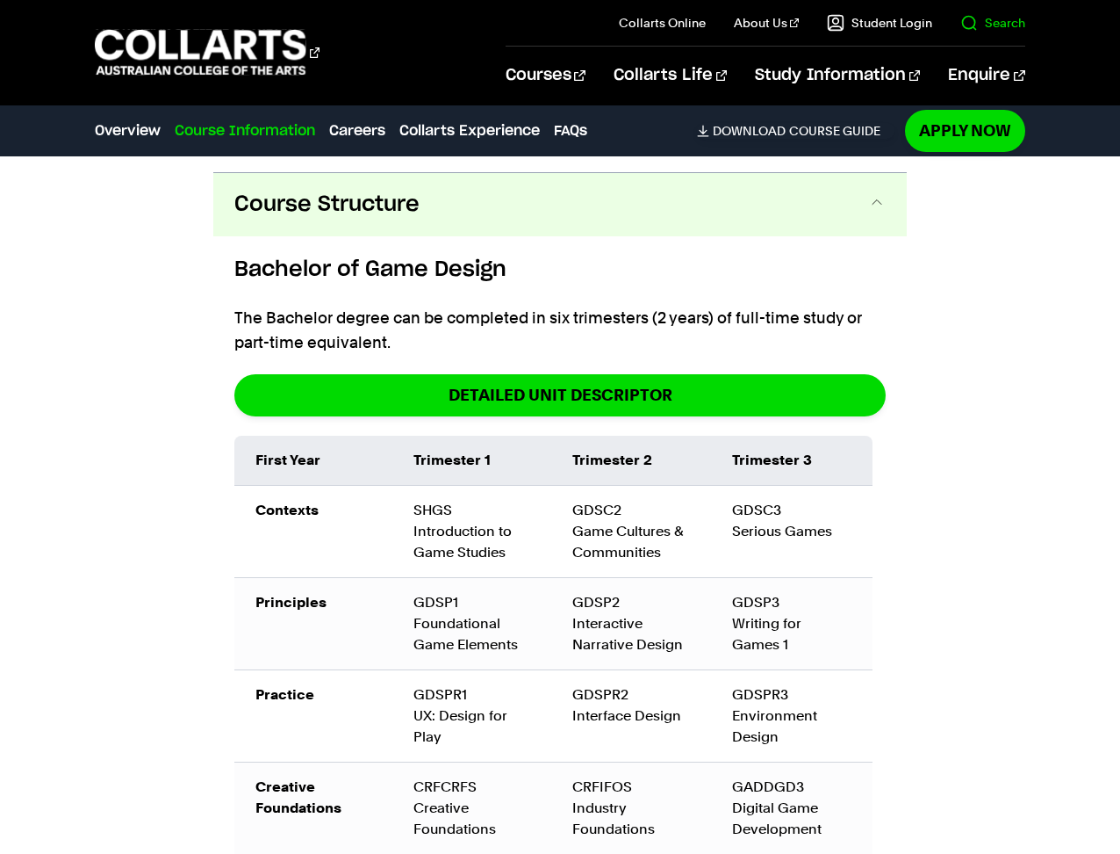
click at [1003, 23] on link "Search" at bounding box center [993, 23] width 65 height 18
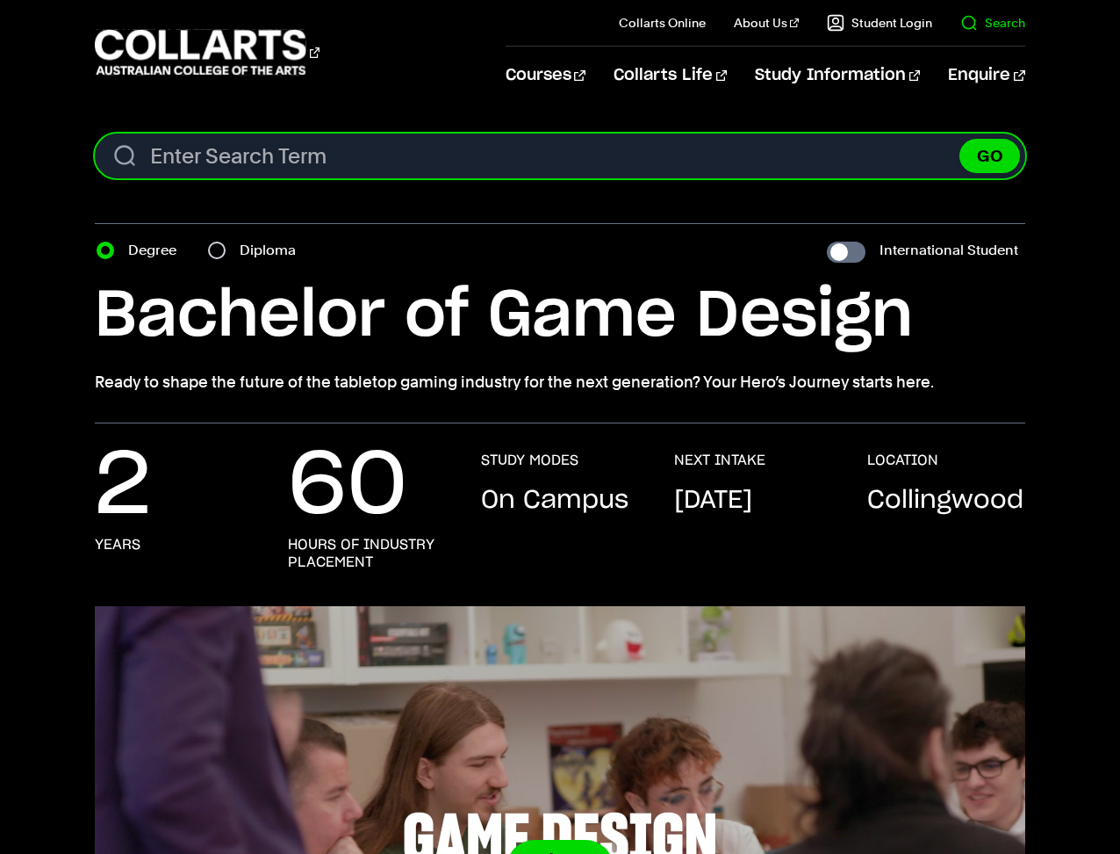
paste input "Drawing for Animation"
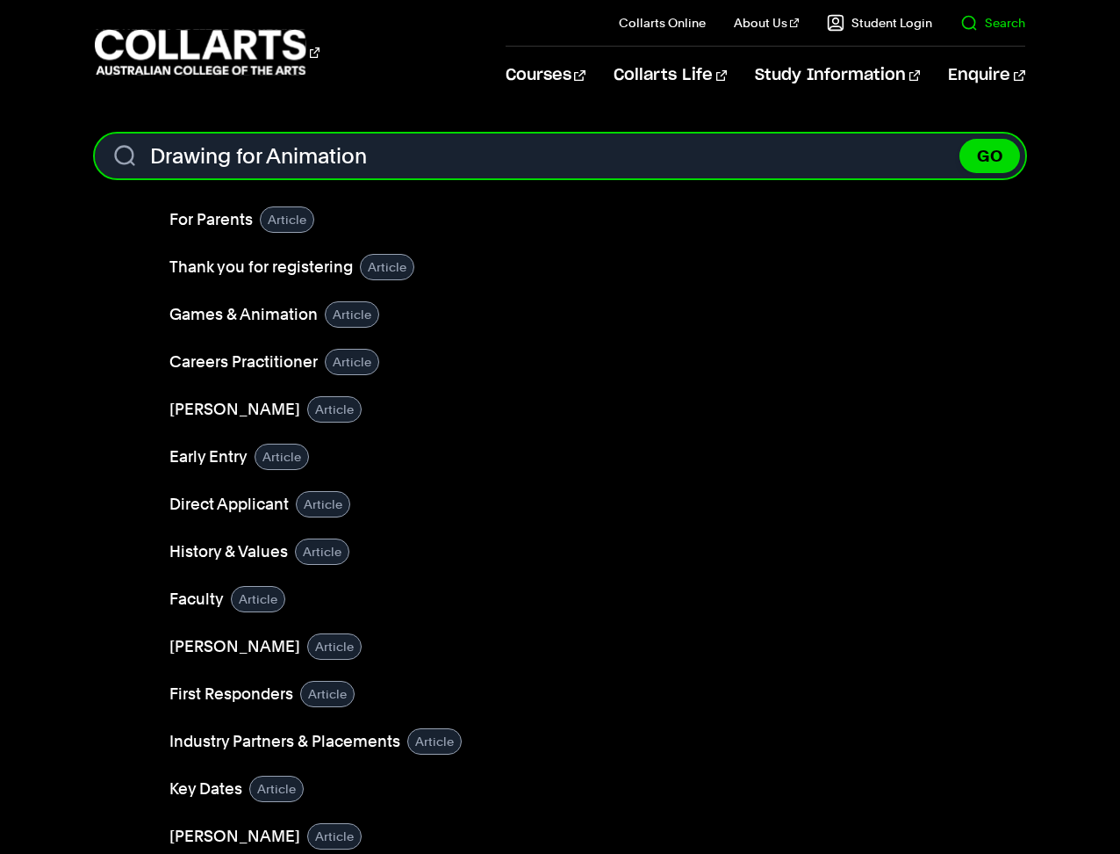
type input "Drawing for Animation"
click at [960, 139] on button "GO" at bounding box center [990, 156] width 61 height 34
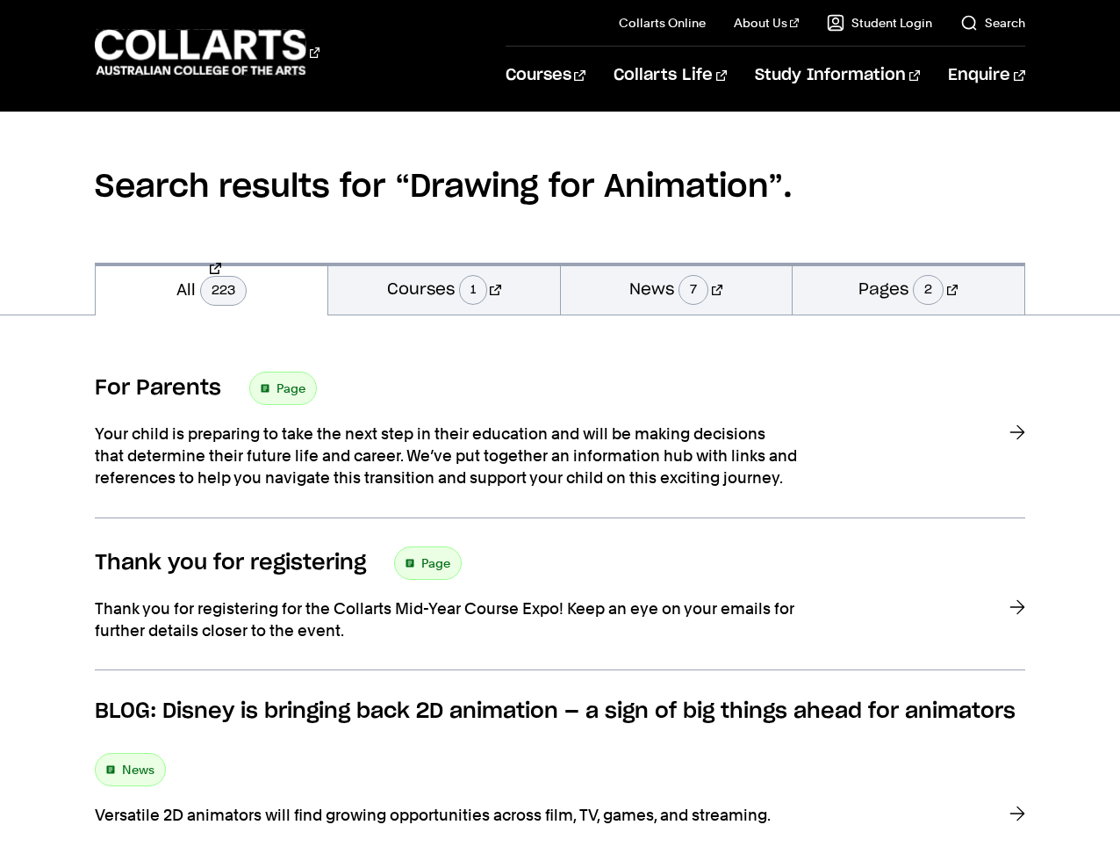
scroll to position [109, 0]
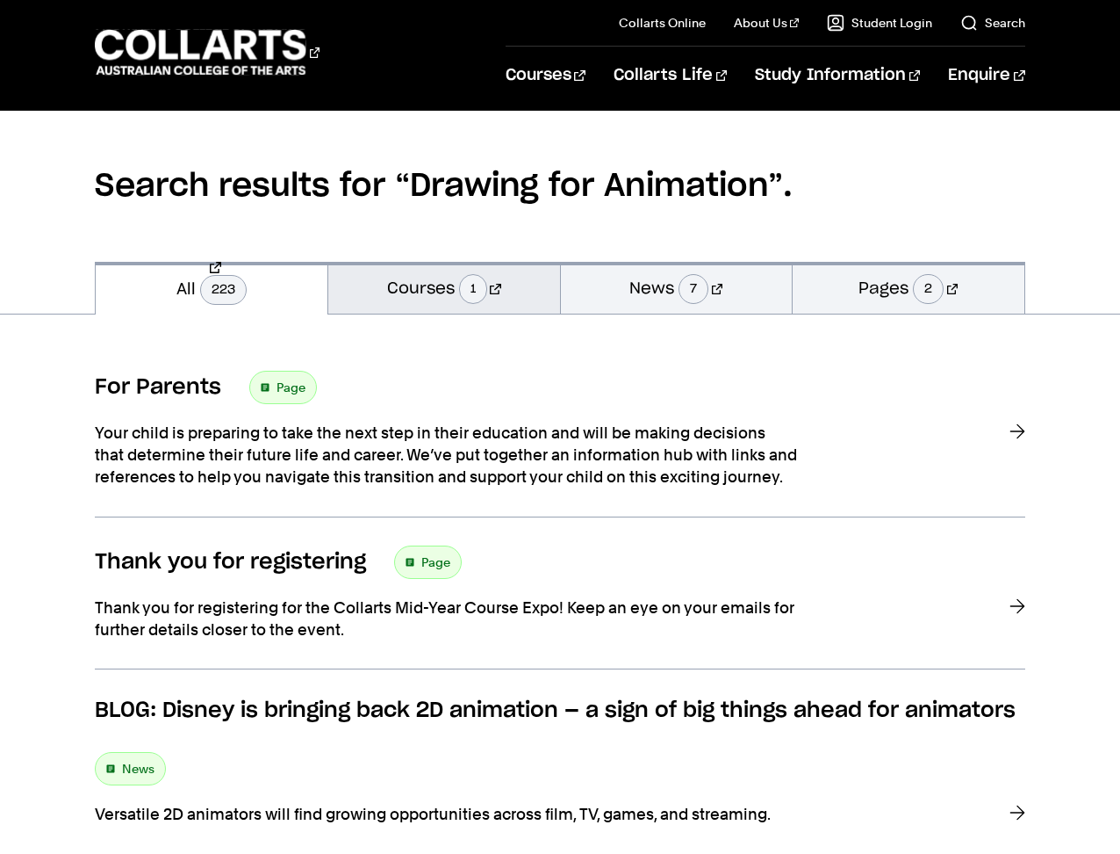
click at [429, 292] on link "Courses 1" at bounding box center [444, 288] width 232 height 52
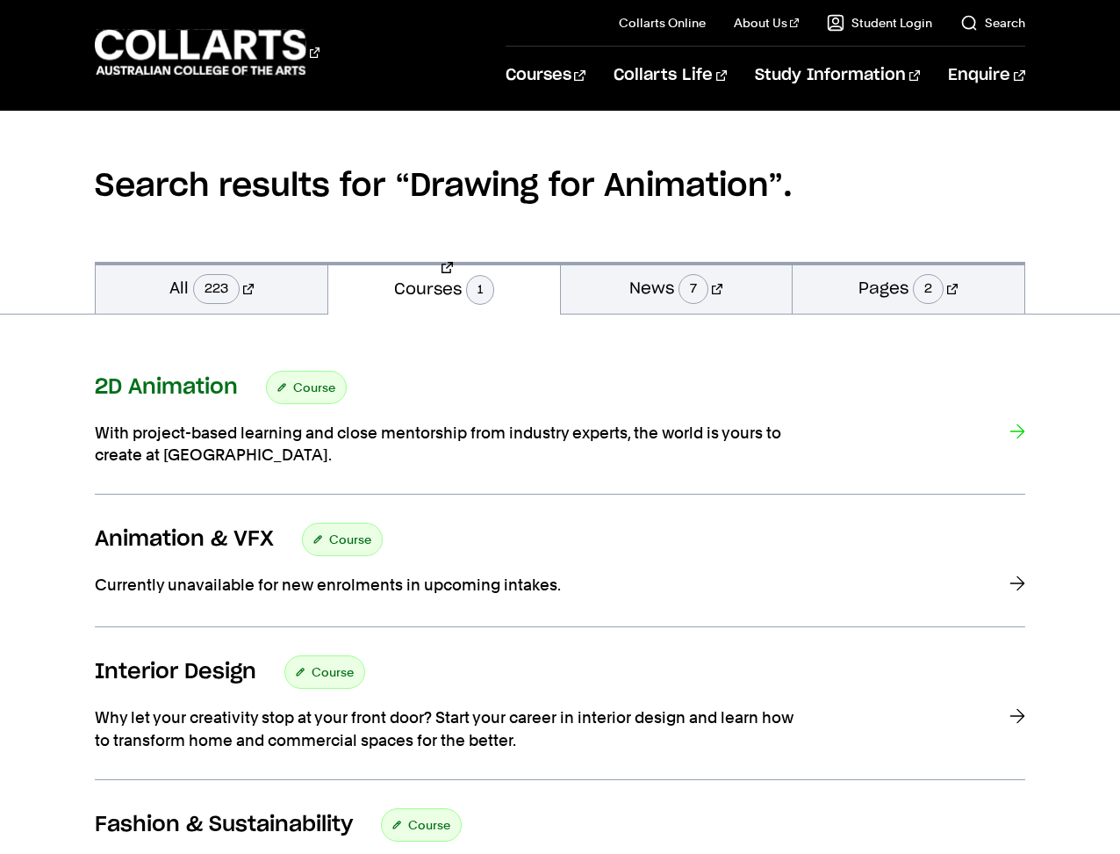
click at [175, 399] on h3 "2D Animation" at bounding box center [166, 387] width 143 height 26
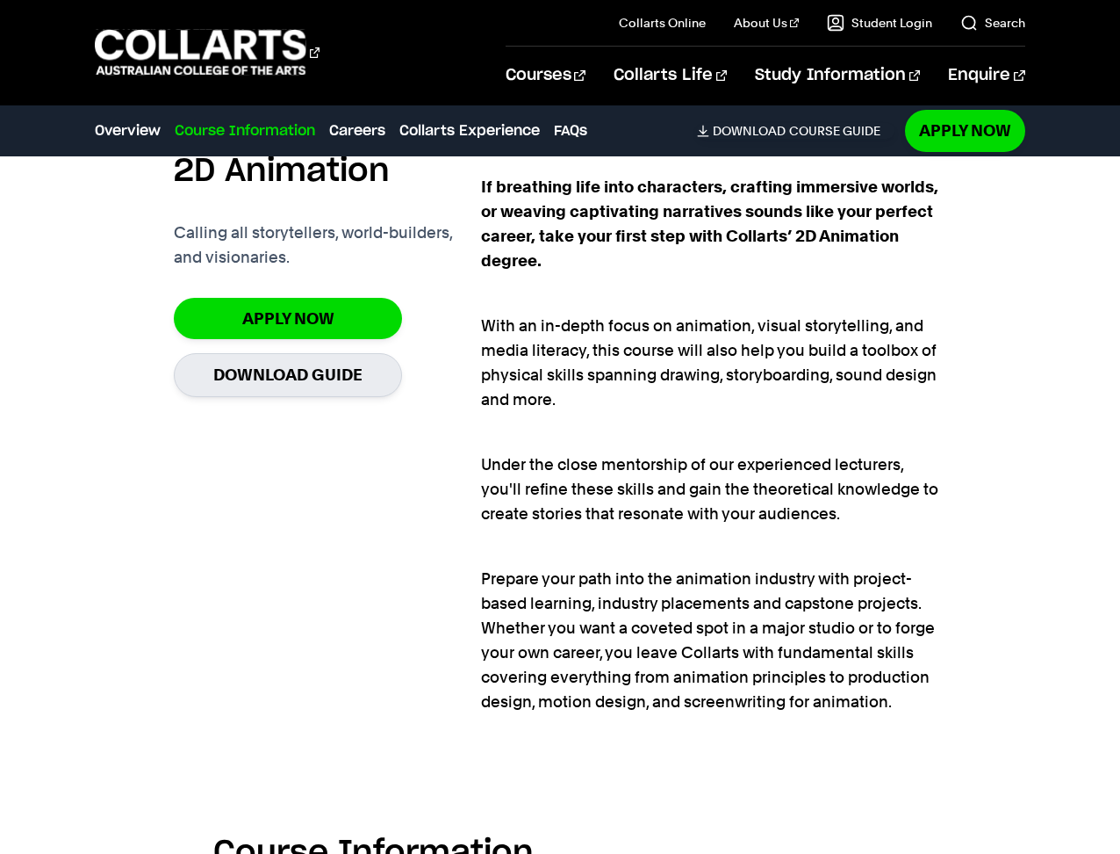
scroll to position [1586, 0]
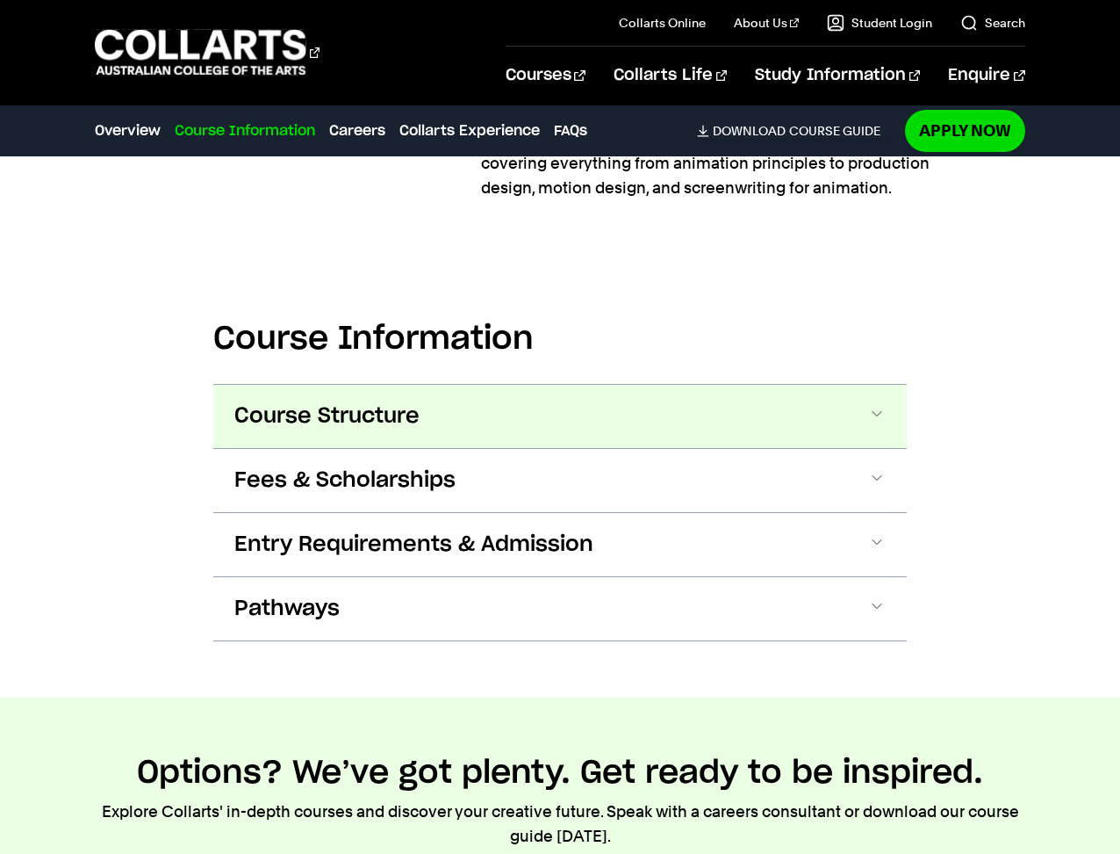
click at [563, 435] on button "Course Structure" at bounding box center [560, 416] width 694 height 63
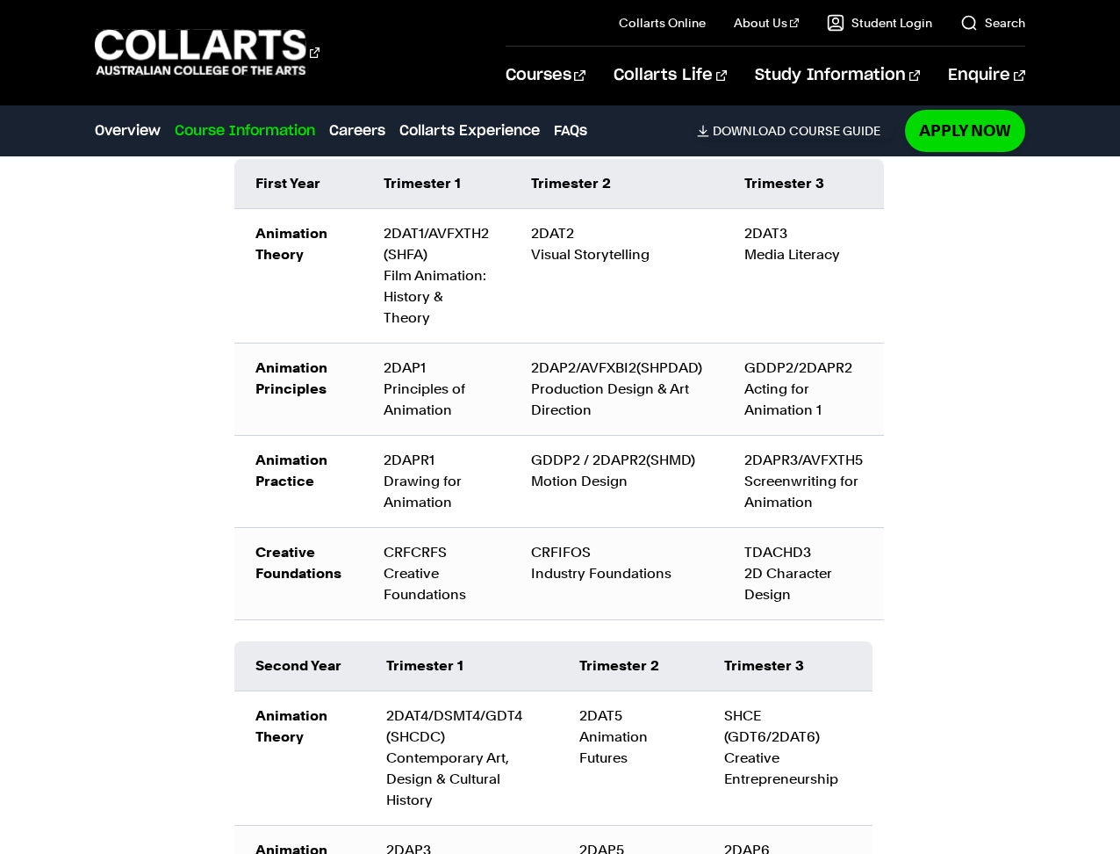
scroll to position [2071, 0]
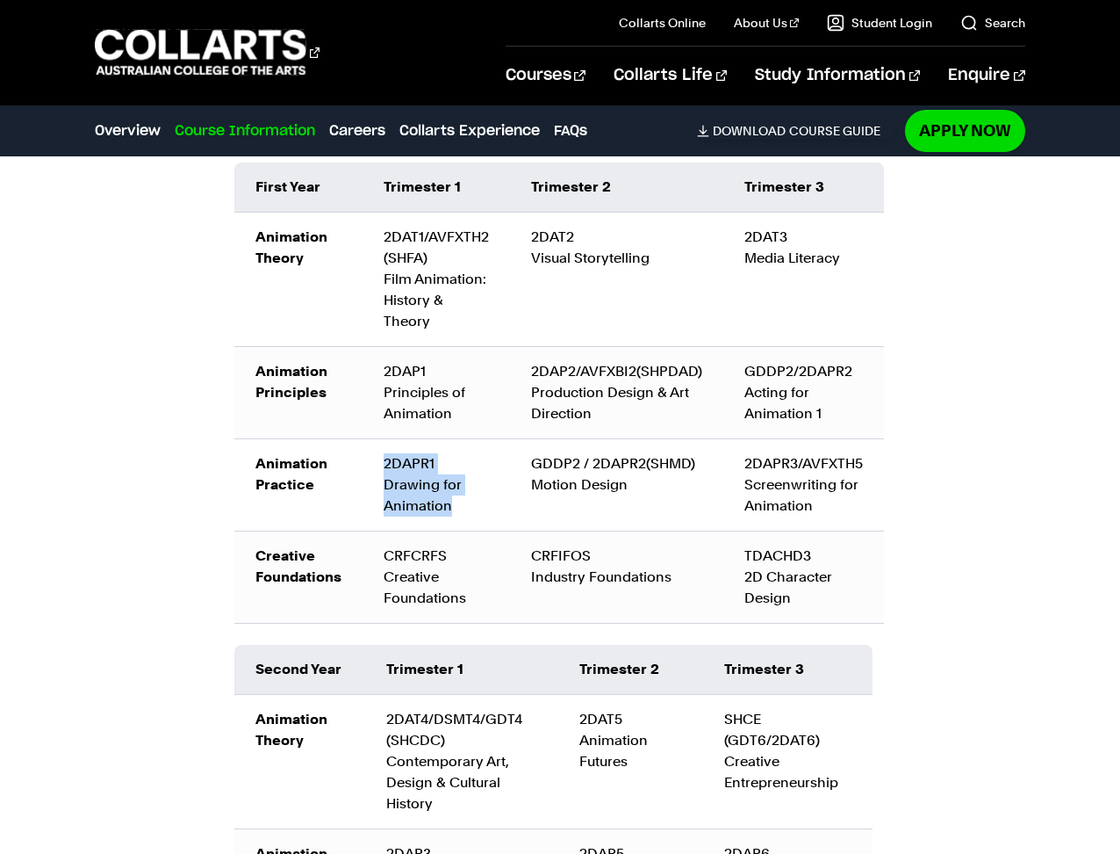
drag, startPoint x: 463, startPoint y: 509, endPoint x: 378, endPoint y: 468, distance: 93.9
click at [378, 468] on td "2DAPR1 Drawing for Animation" at bounding box center [437, 485] width 148 height 92
copy div "2DAPR1 Drawing for Animation"
